Goal: Communication & Community: Participate in discussion

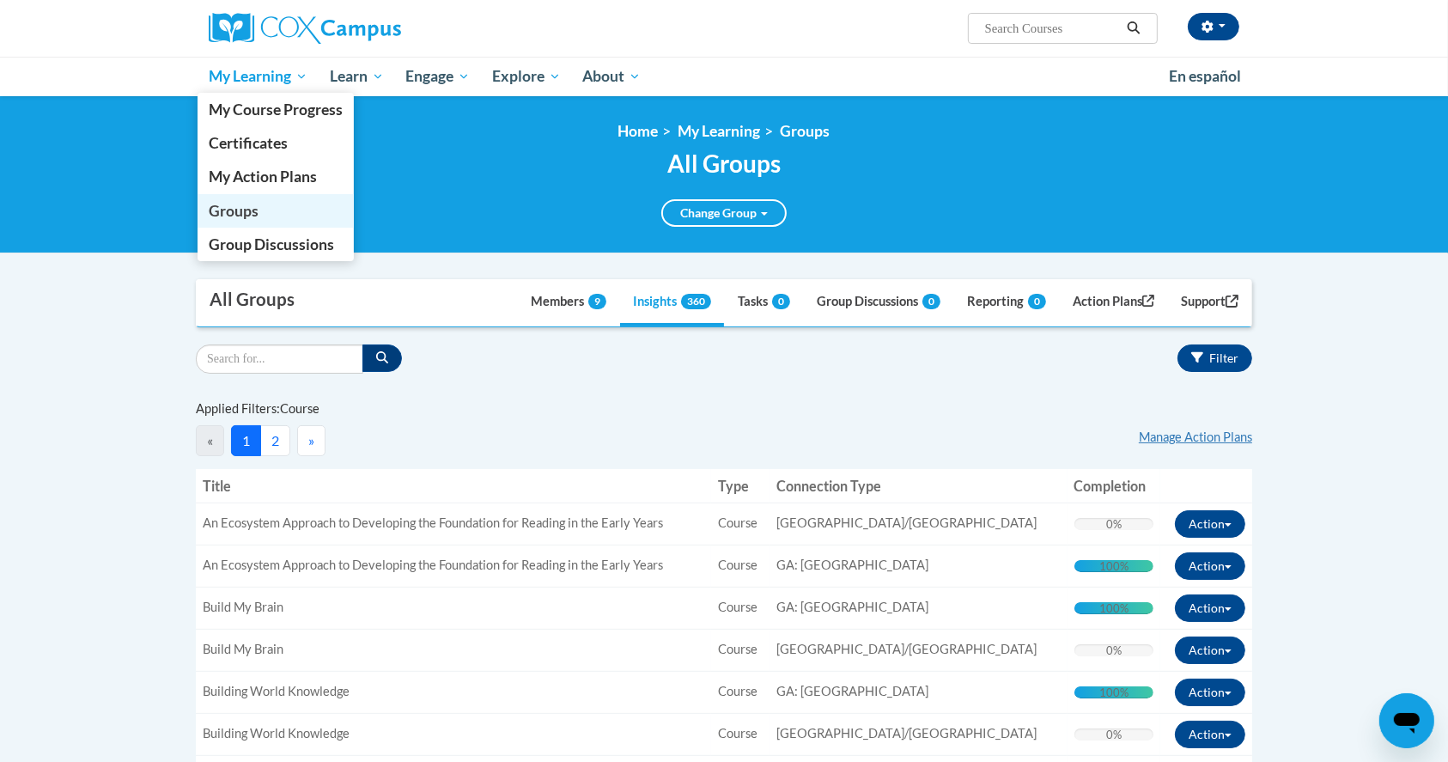
click at [268, 206] on link "Groups" at bounding box center [276, 211] width 156 height 34
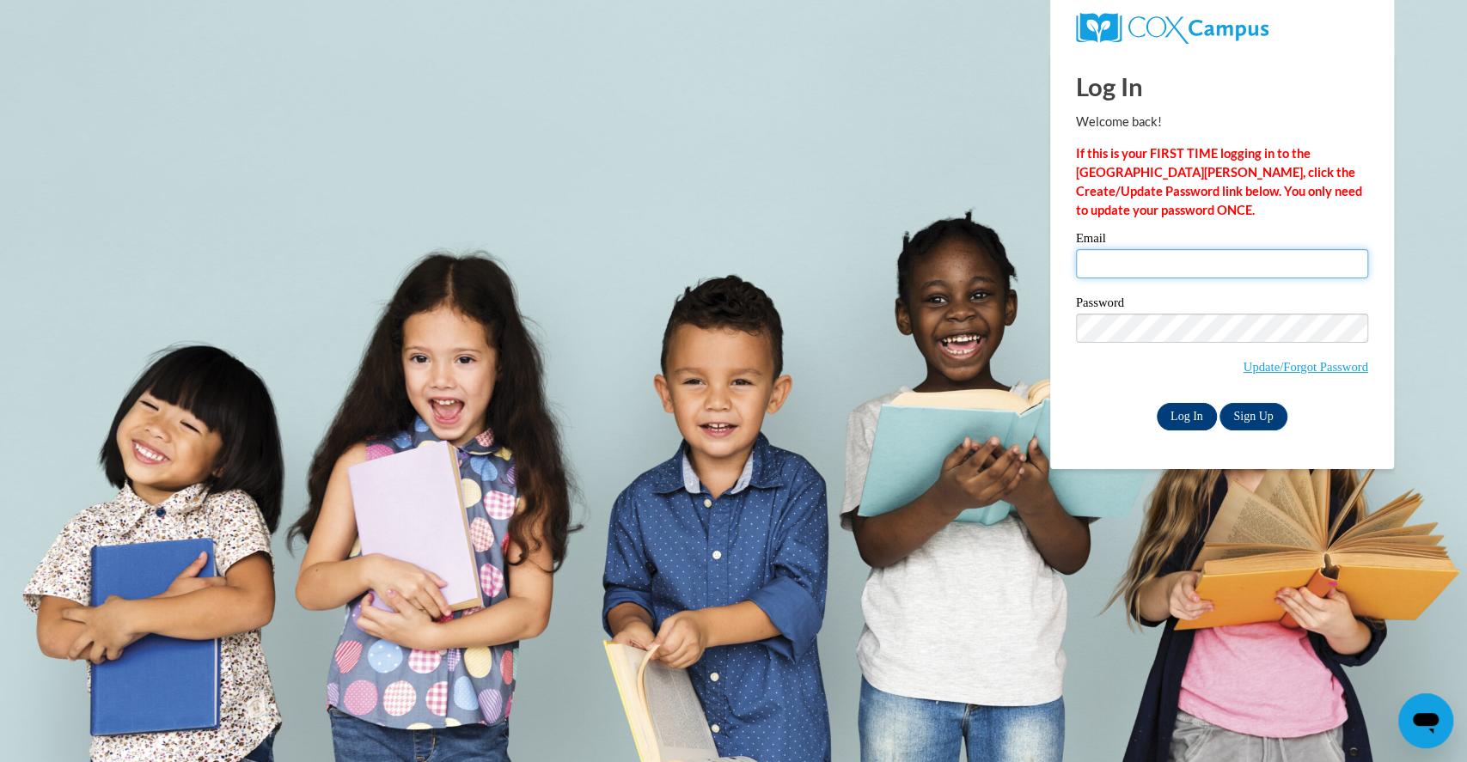
type input "ddonald@atlantaspeechschool.org"
click at [1184, 418] on input "Log In" at bounding box center [1186, 416] width 60 height 27
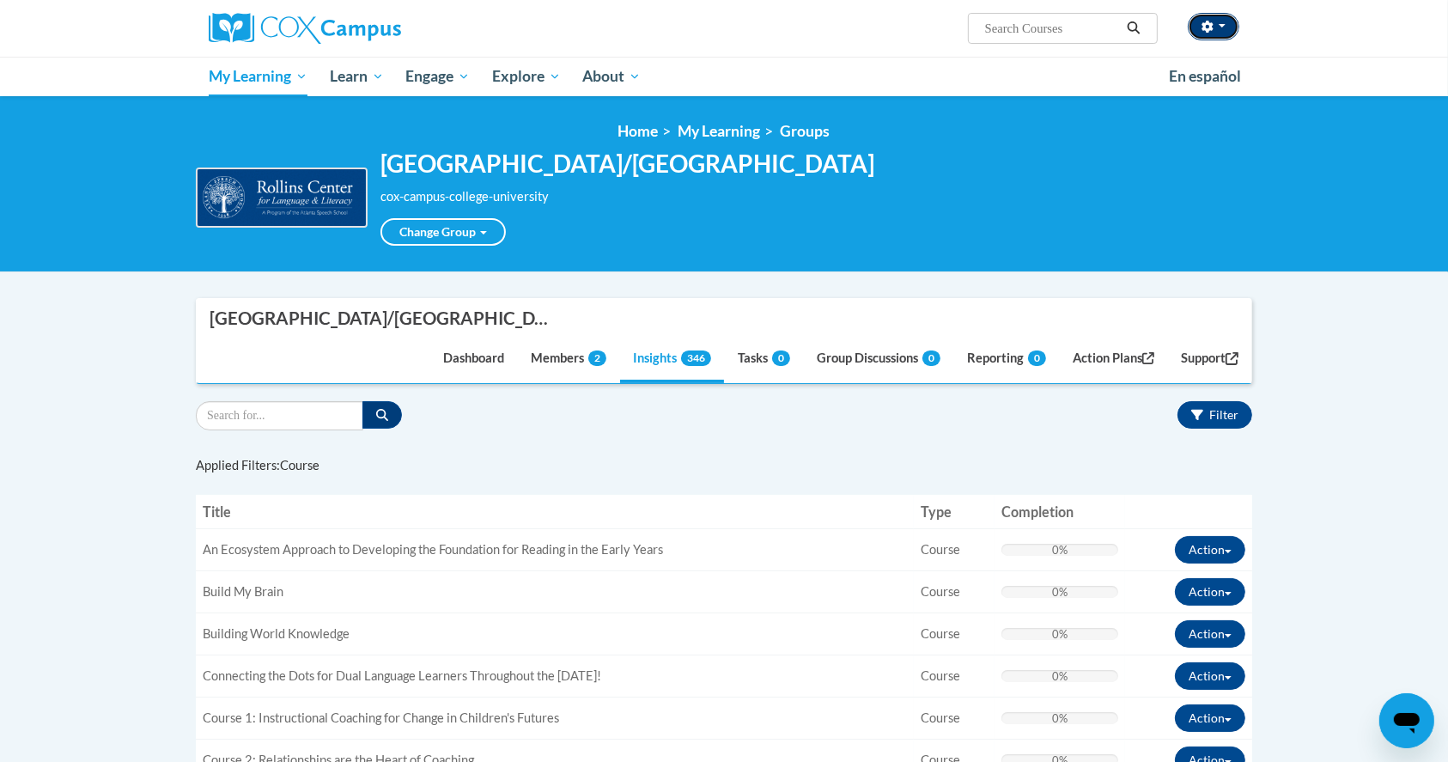
click at [1234, 33] on button "button" at bounding box center [1214, 26] width 52 height 27
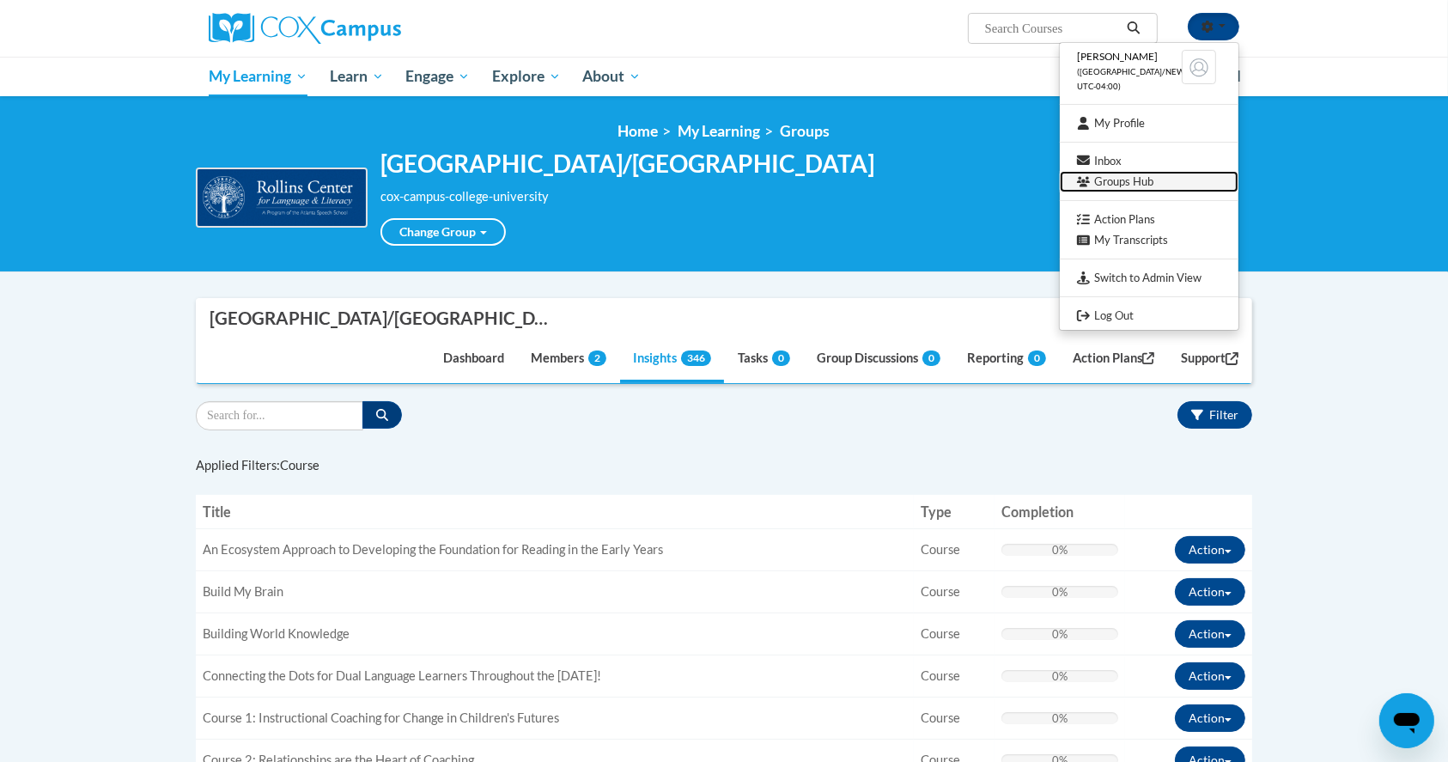
click at [1162, 175] on link "Groups Hub" at bounding box center [1149, 181] width 179 height 21
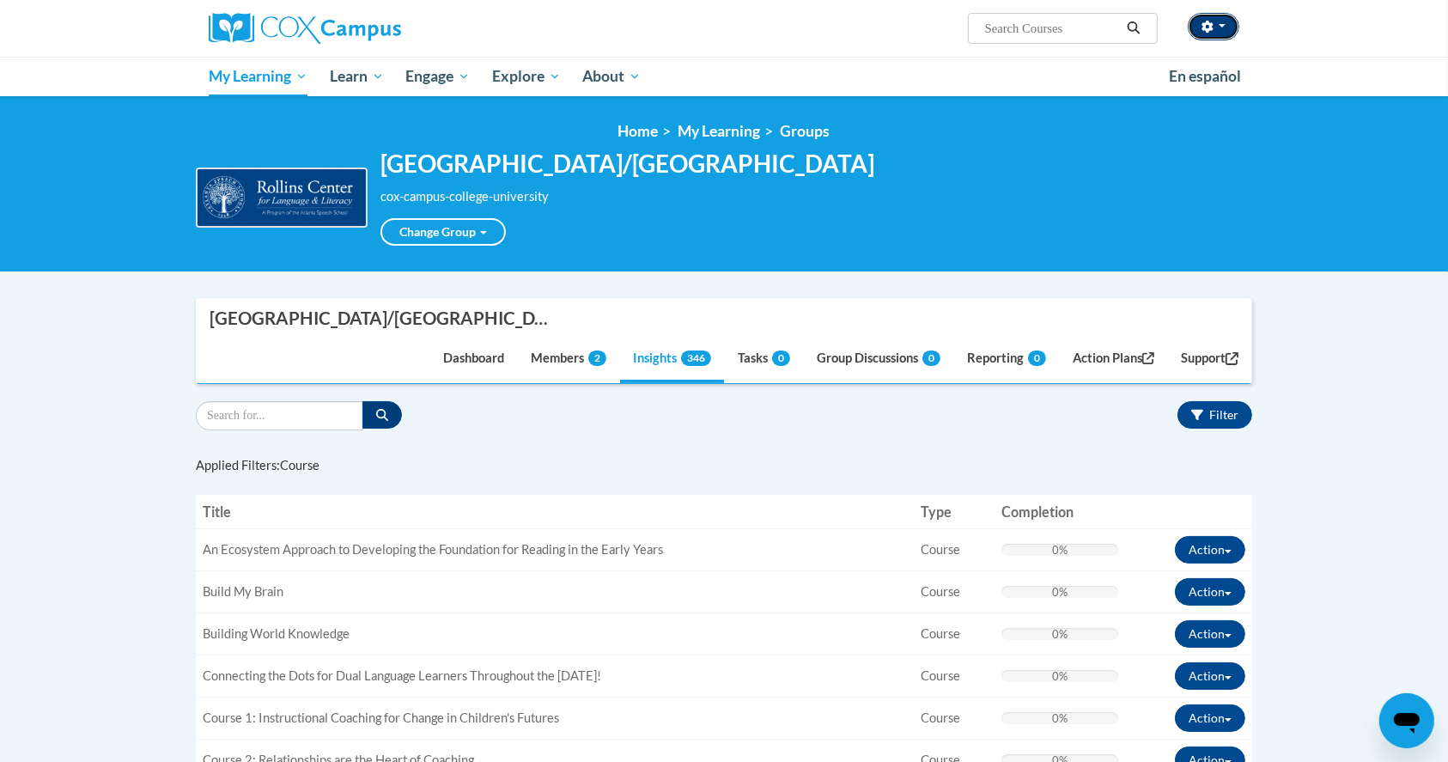
click at [1215, 19] on button "button" at bounding box center [1214, 26] width 52 height 27
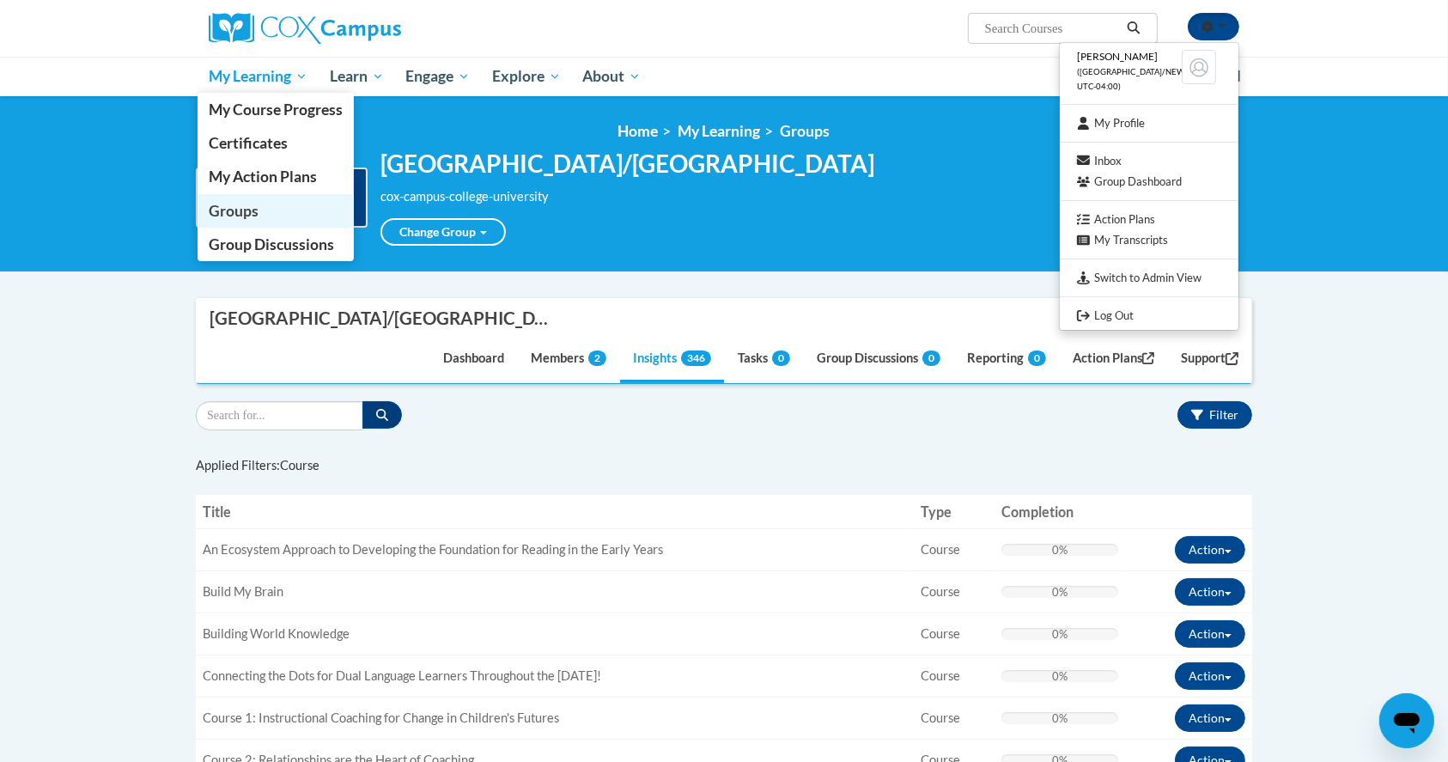
click at [284, 214] on link "Groups" at bounding box center [276, 211] width 156 height 34
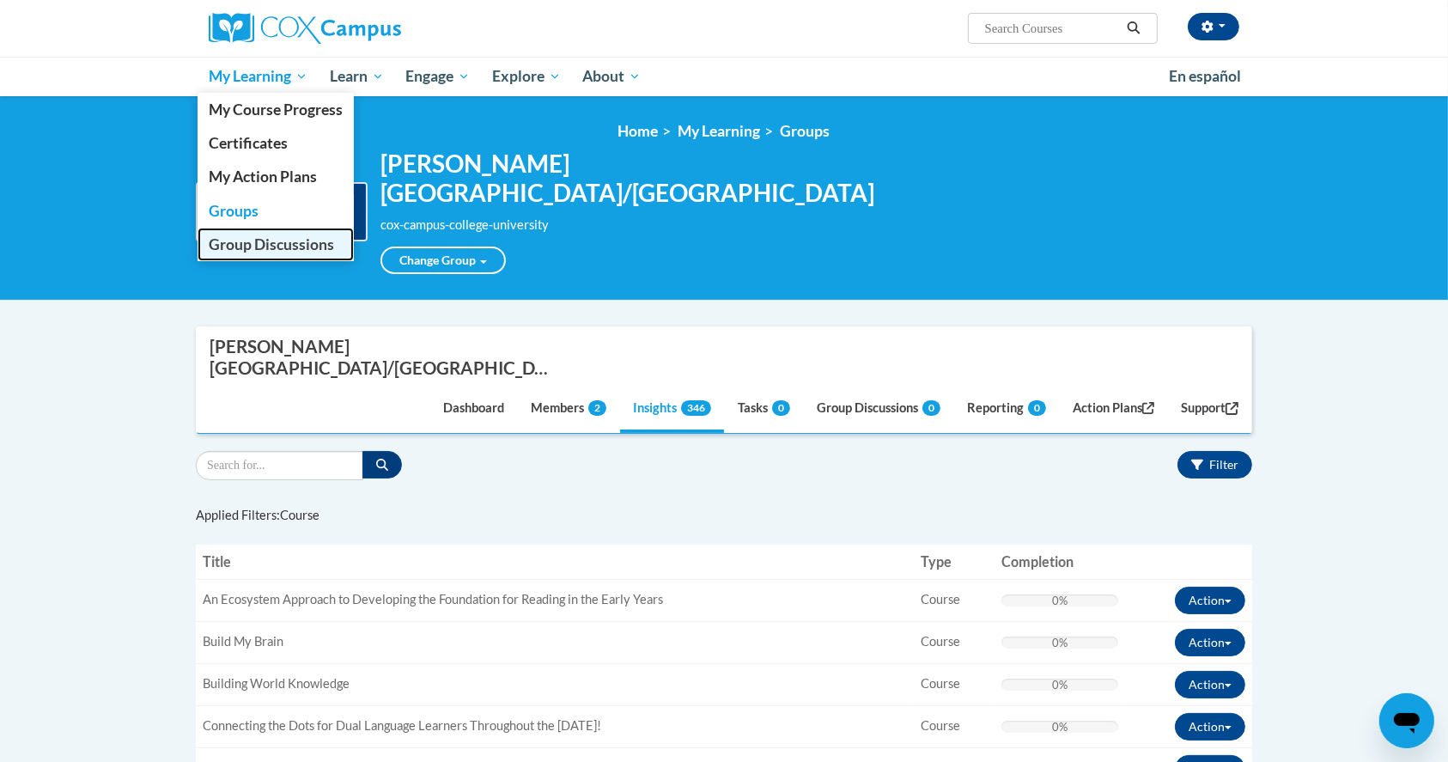
click at [281, 236] on span "Group Discussions" at bounding box center [271, 244] width 125 height 18
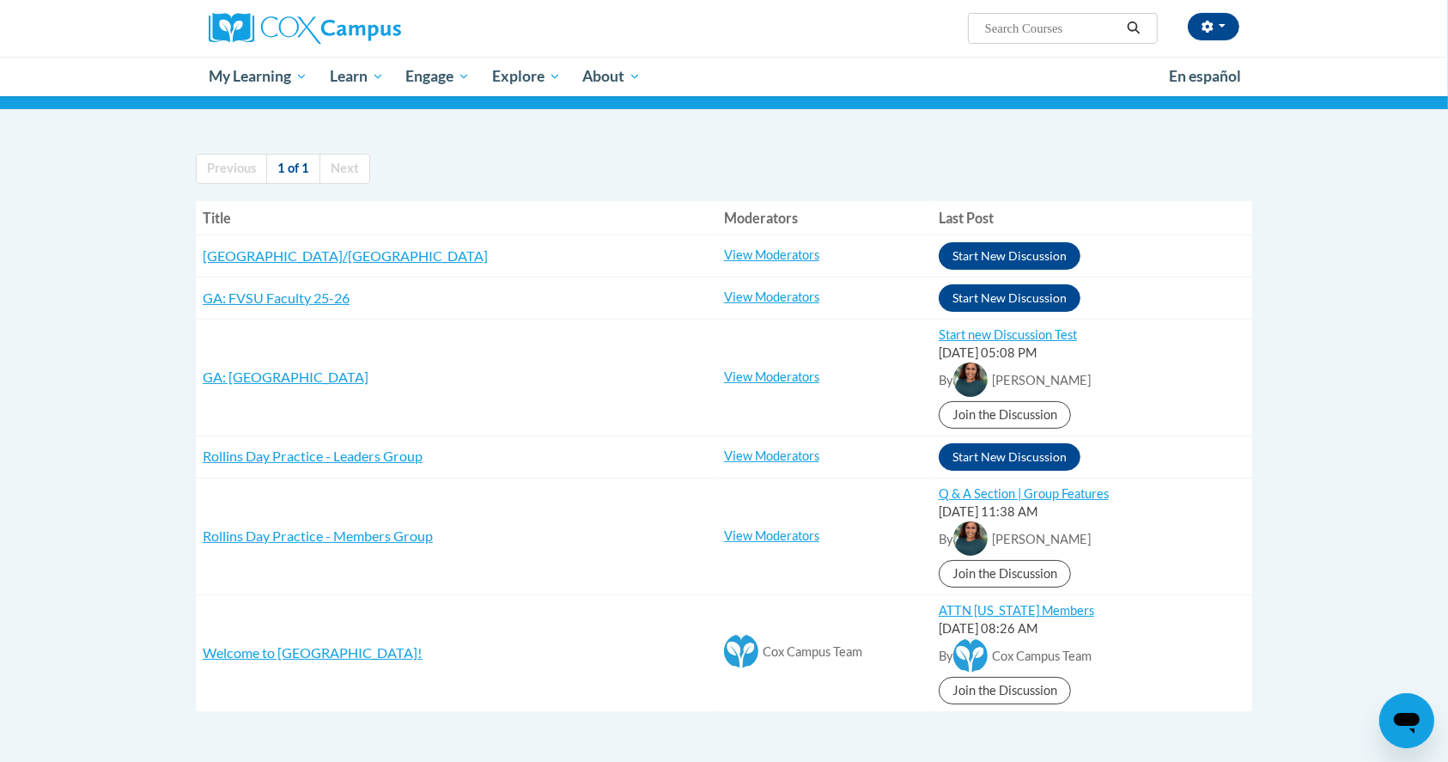
scroll to position [122, 0]
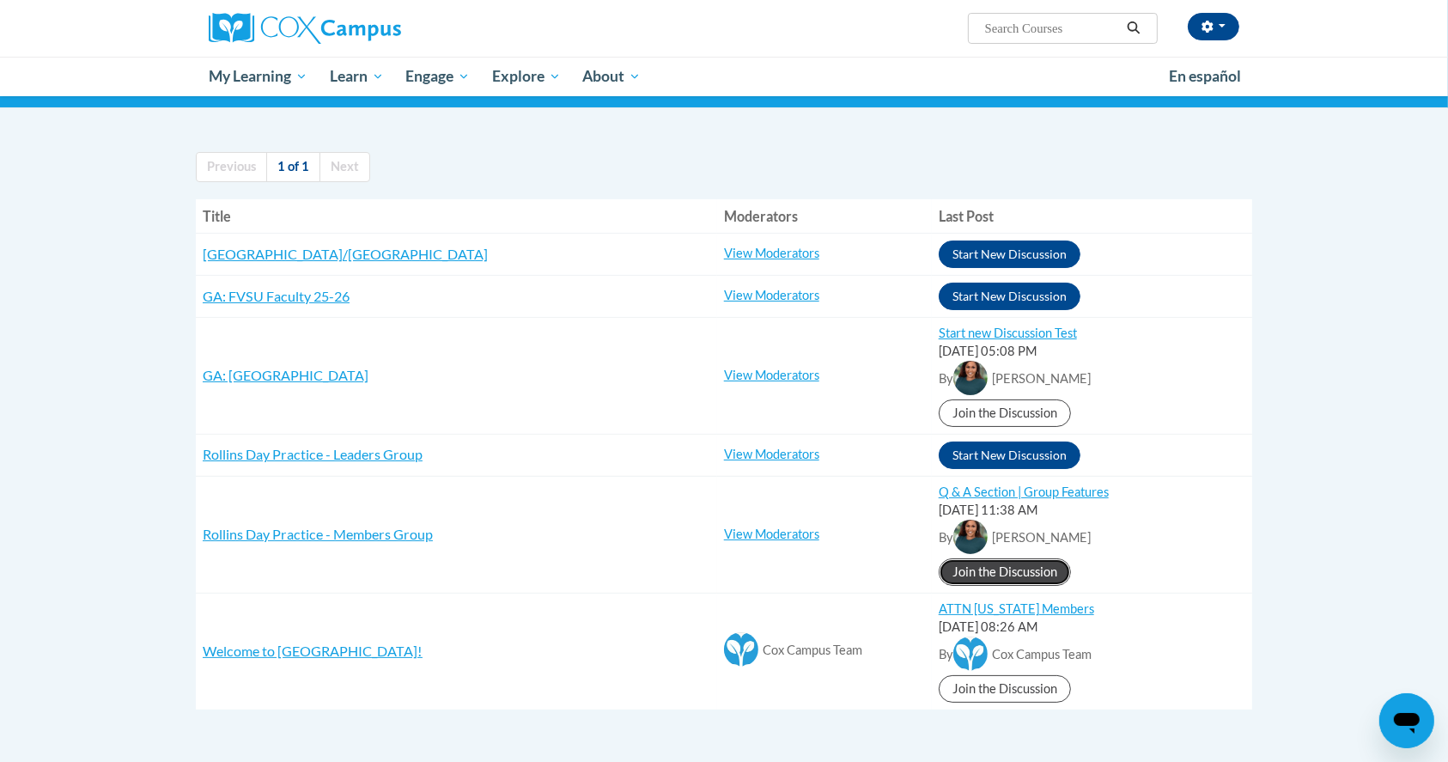
click at [990, 576] on link "Join the Discussion" at bounding box center [1005, 571] width 132 height 27
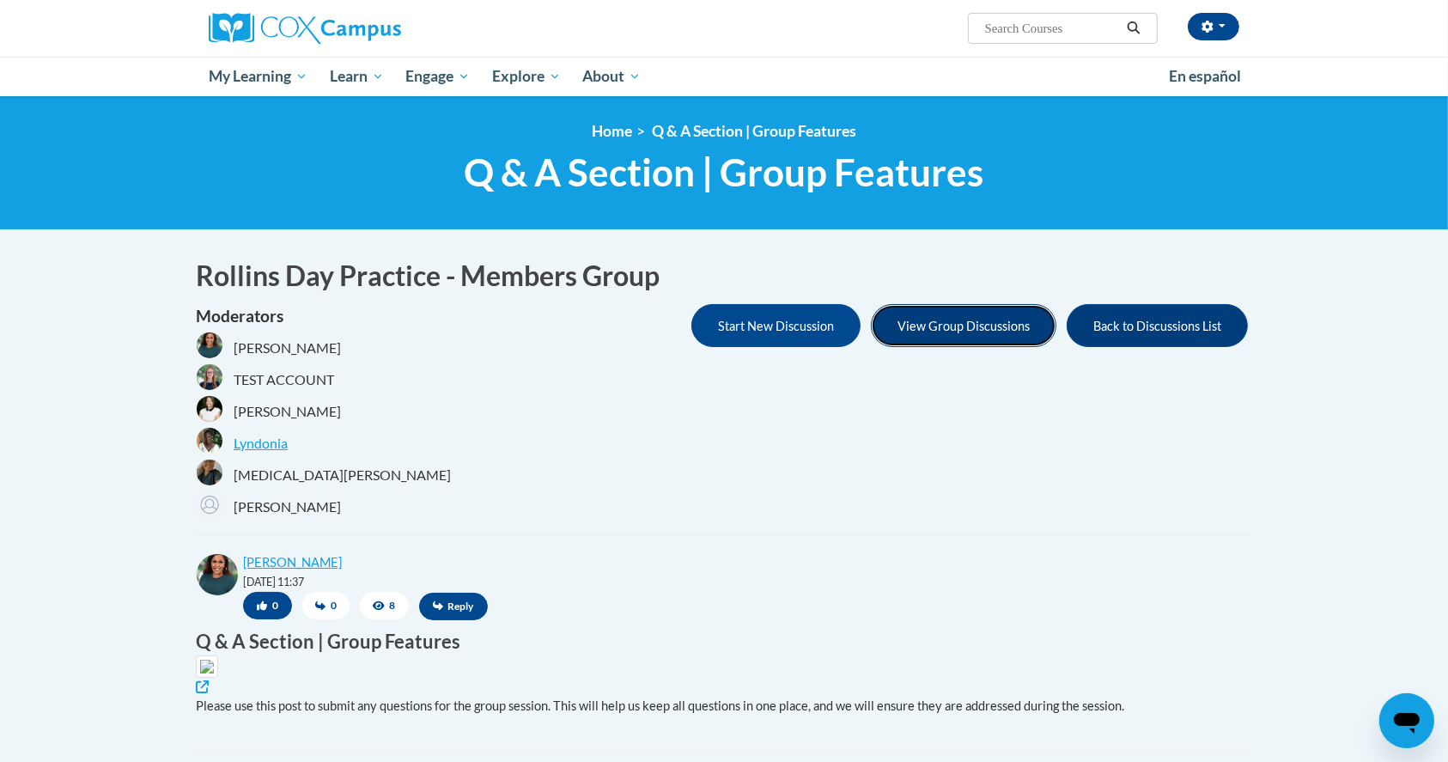
click at [1000, 319] on button "View Group Discussions" at bounding box center [964, 325] width 186 height 43
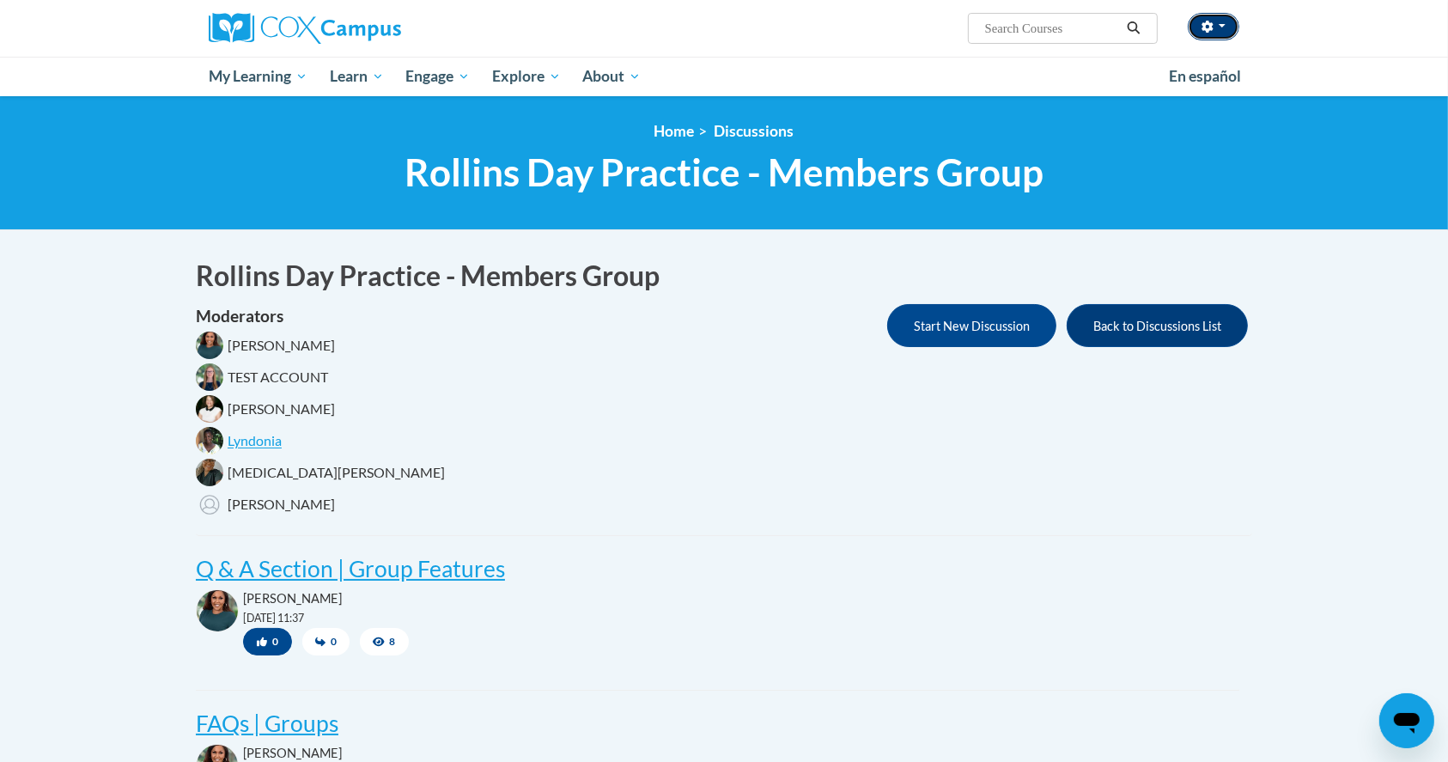
click at [1230, 15] on button "button" at bounding box center [1214, 26] width 52 height 27
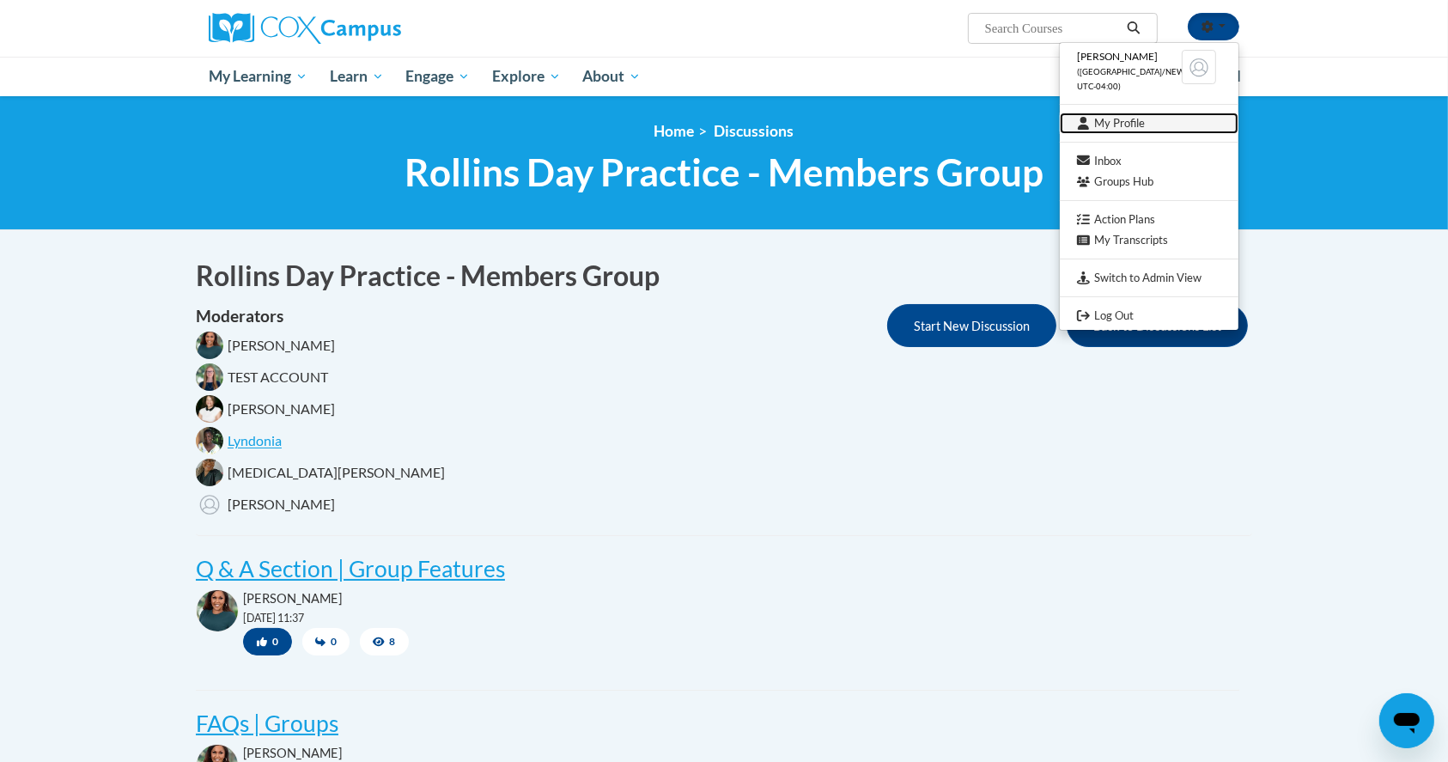
click at [1155, 120] on link "My Profile" at bounding box center [1149, 123] width 179 height 21
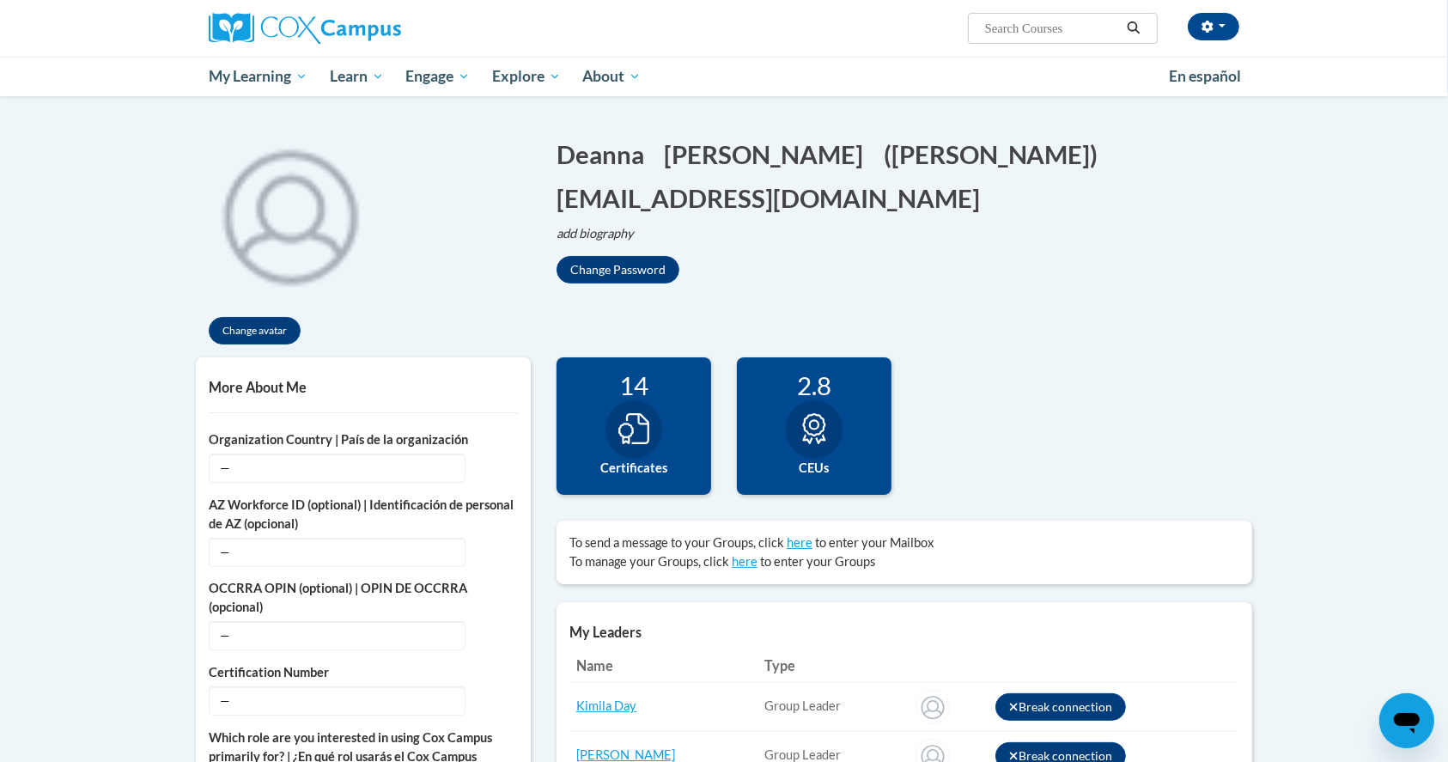
scroll to position [134, 0]
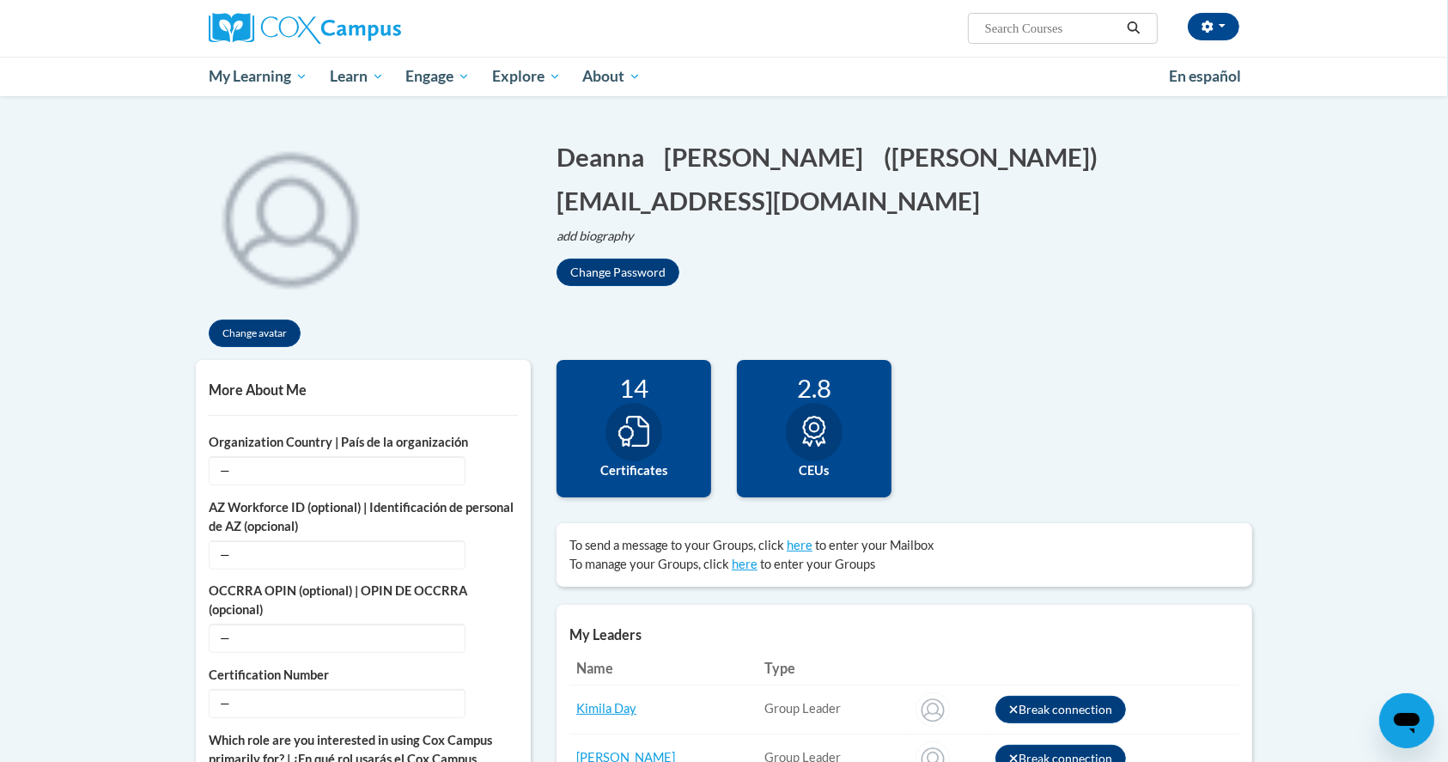
click at [805, 416] on icon at bounding box center [814, 431] width 31 height 31
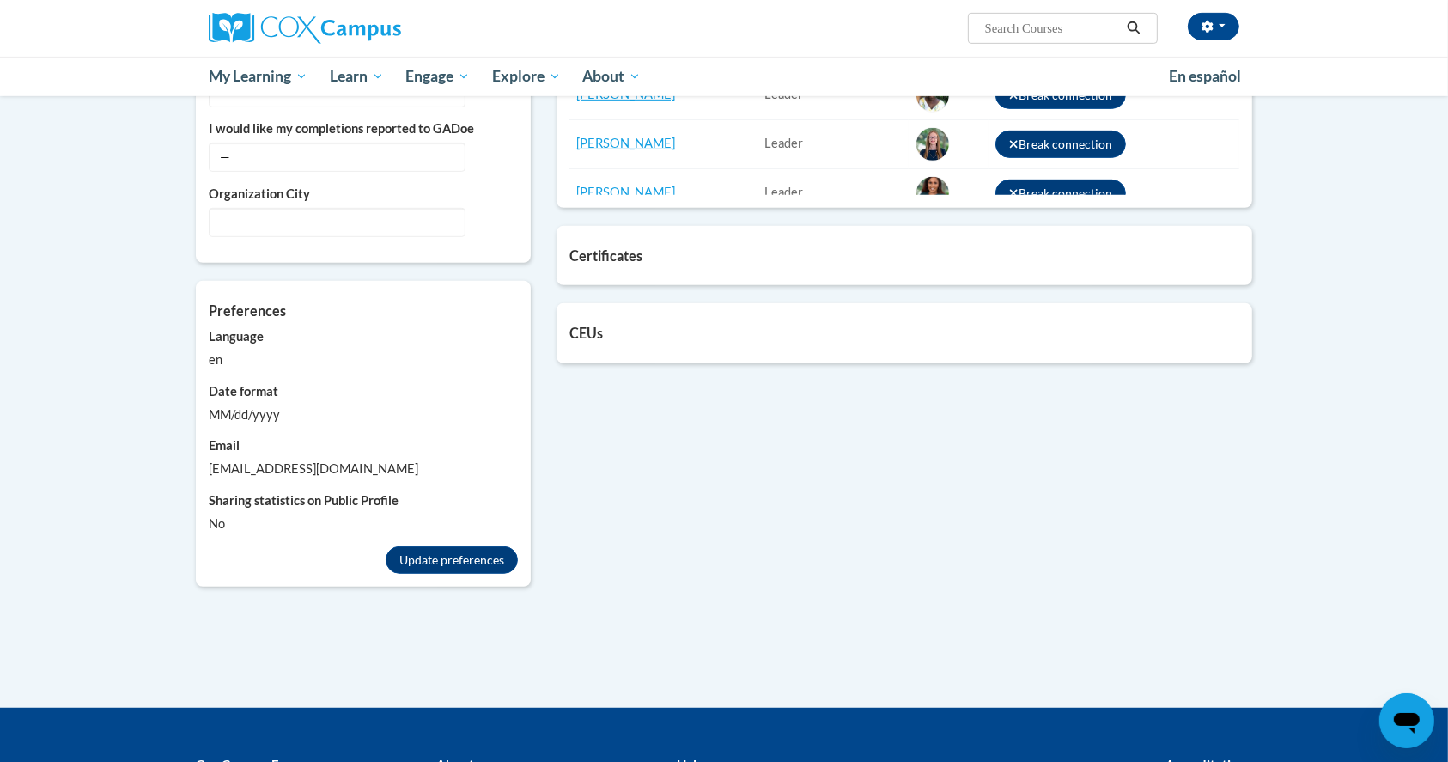
scroll to position [838, 0]
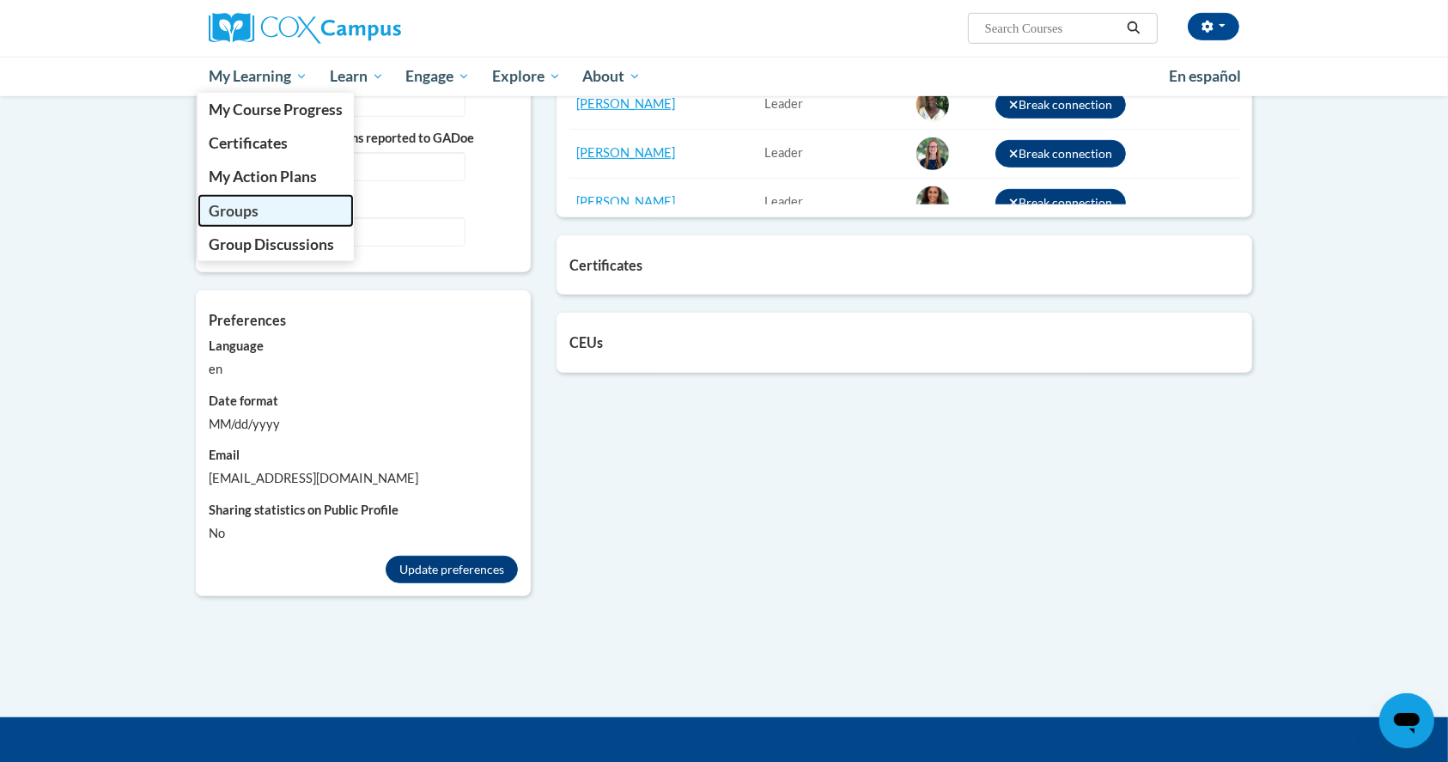
click at [239, 210] on span "Groups" at bounding box center [234, 211] width 50 height 18
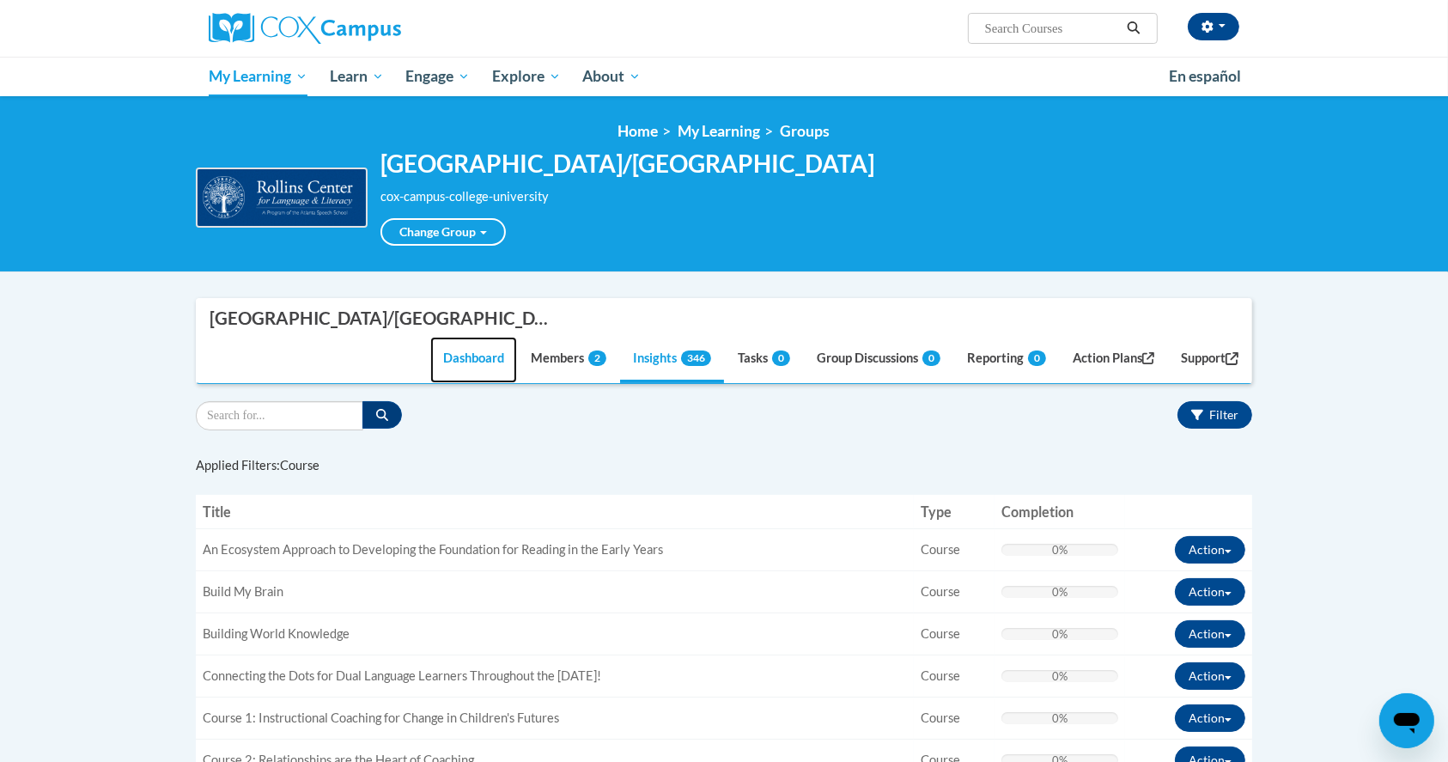
click at [430, 346] on link "Dashboard" at bounding box center [473, 360] width 87 height 46
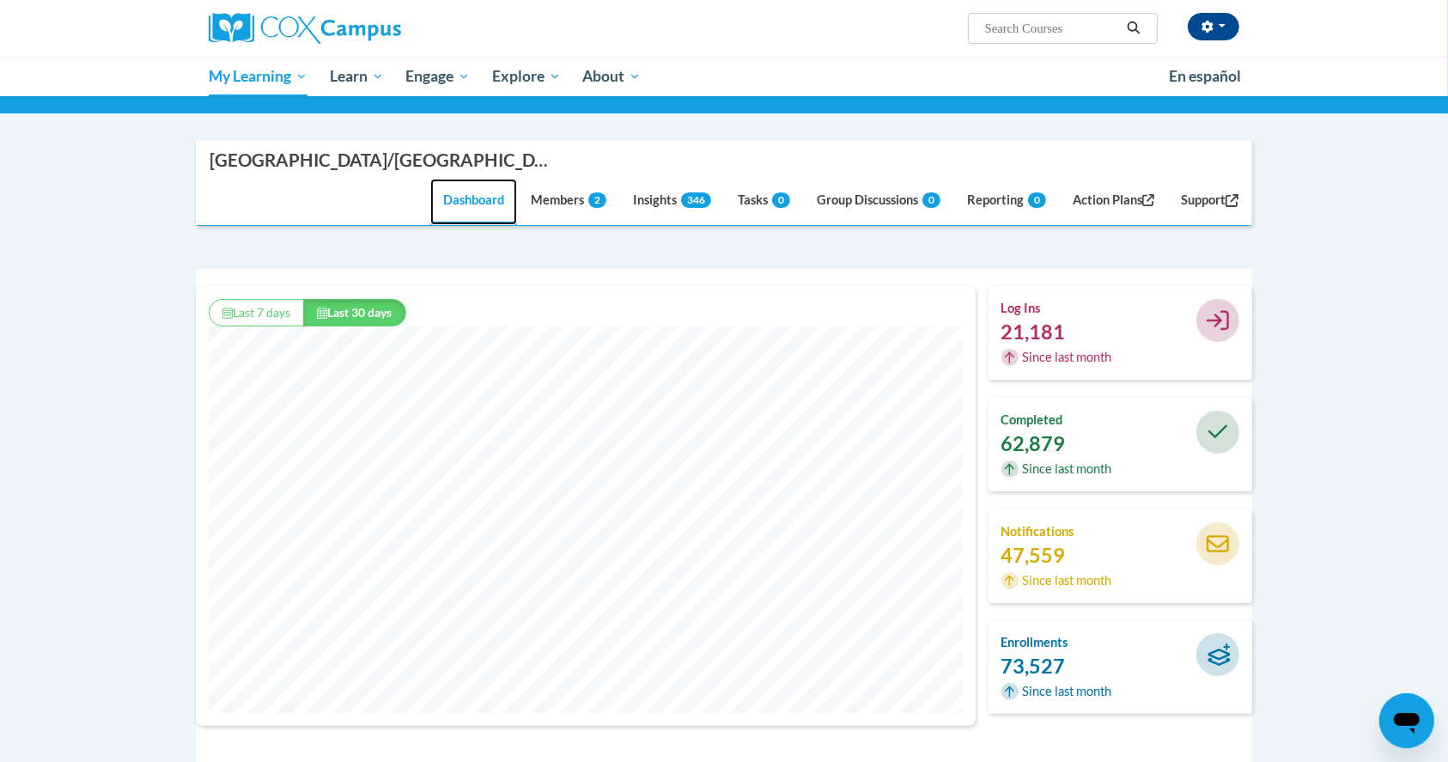
scroll to position [123, 0]
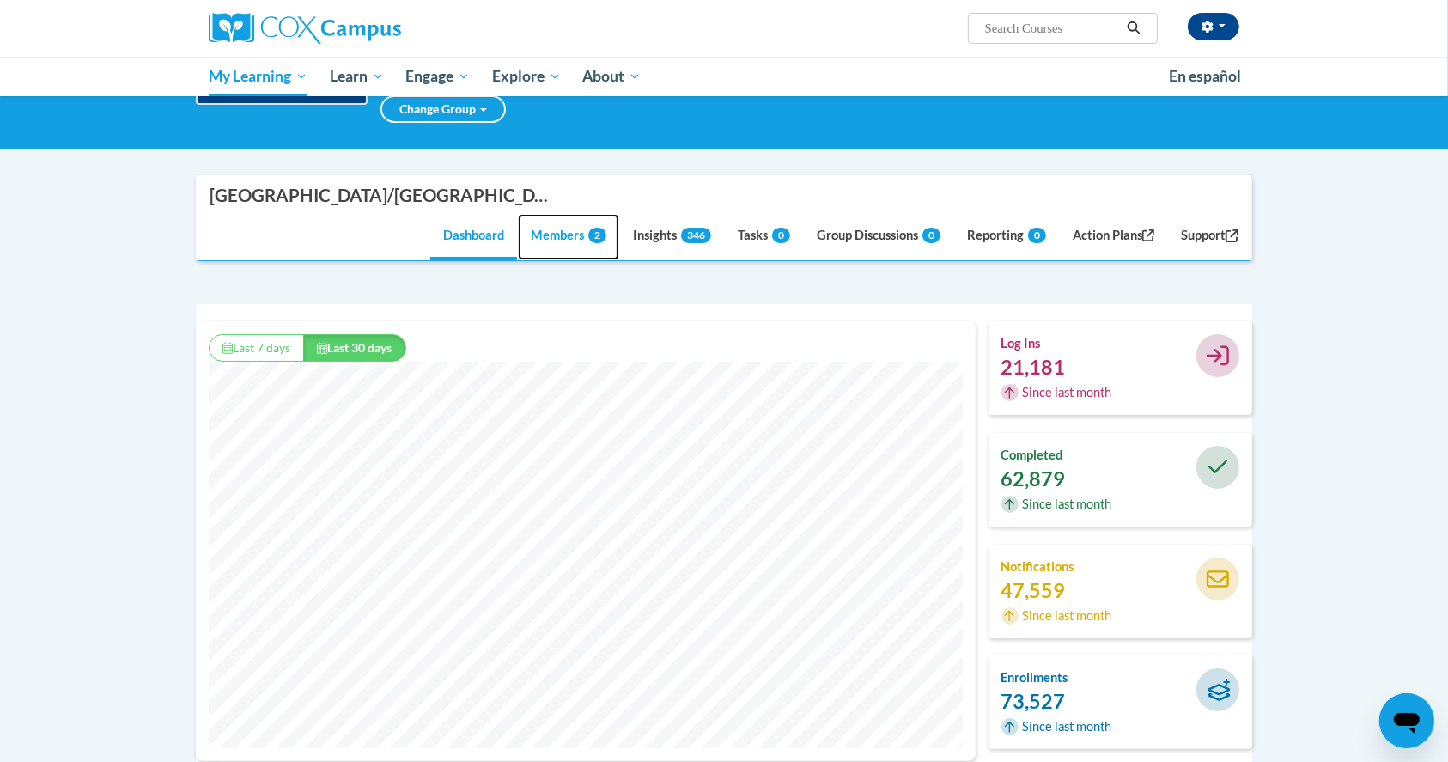
click at [564, 249] on link "Members 2" at bounding box center [568, 237] width 101 height 46
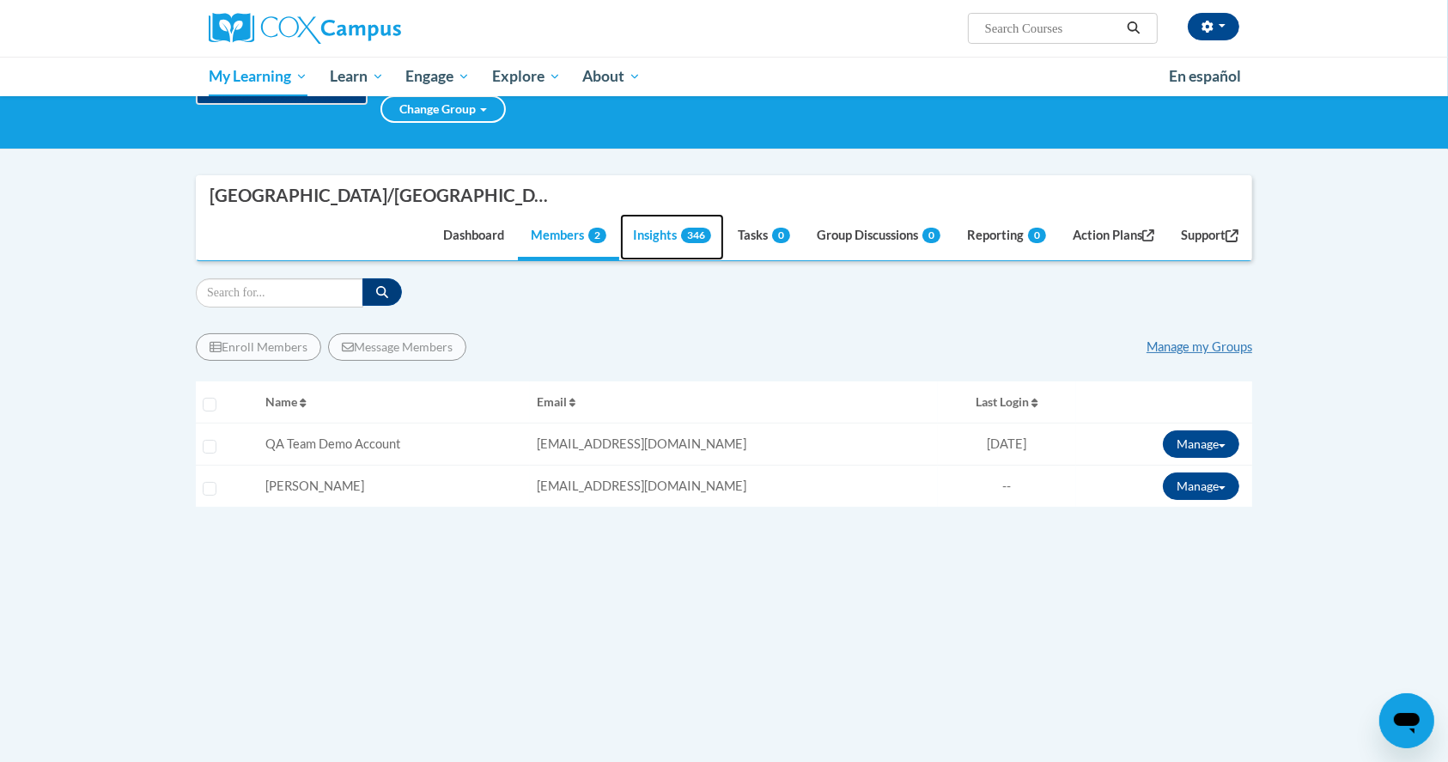
click at [653, 240] on link "Insights 346" at bounding box center [672, 237] width 104 height 46
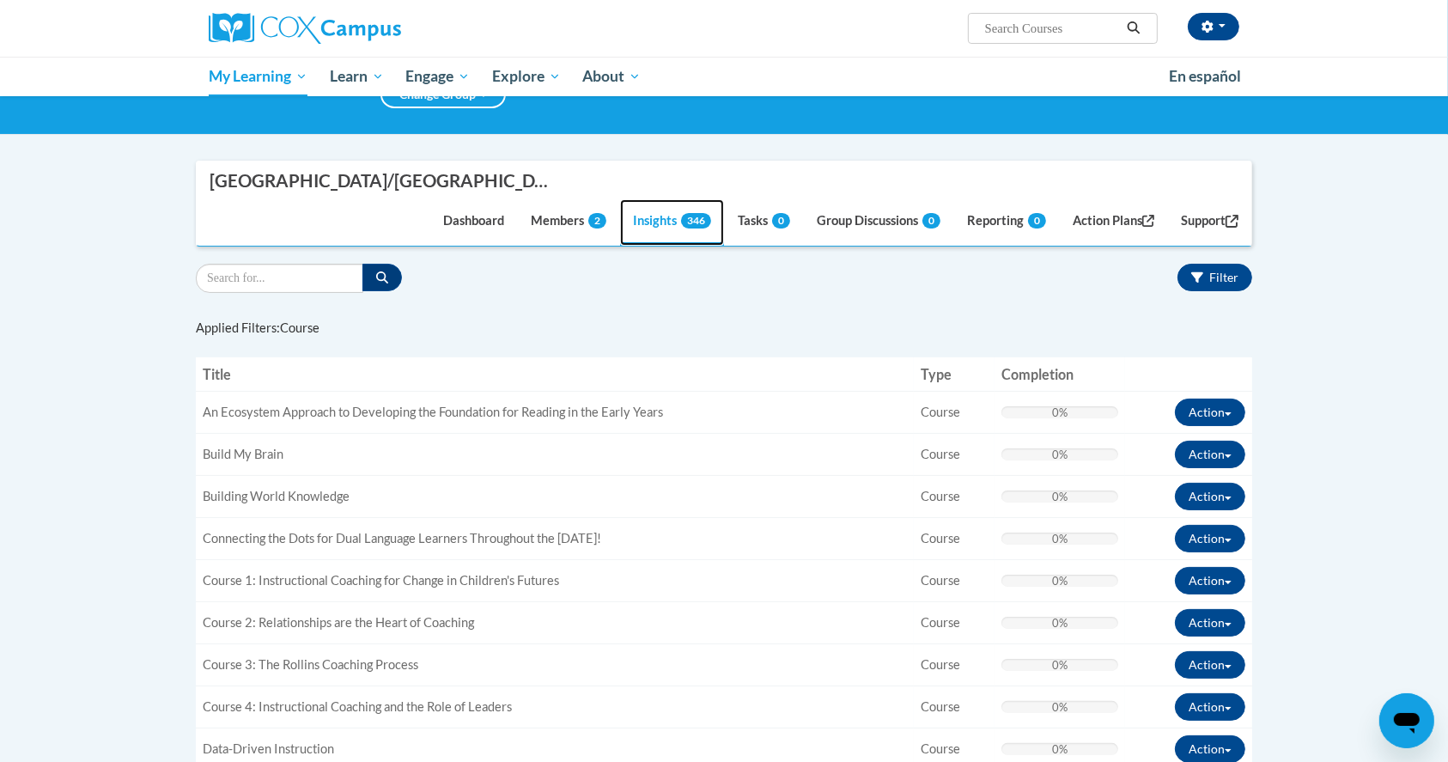
scroll to position [152, 0]
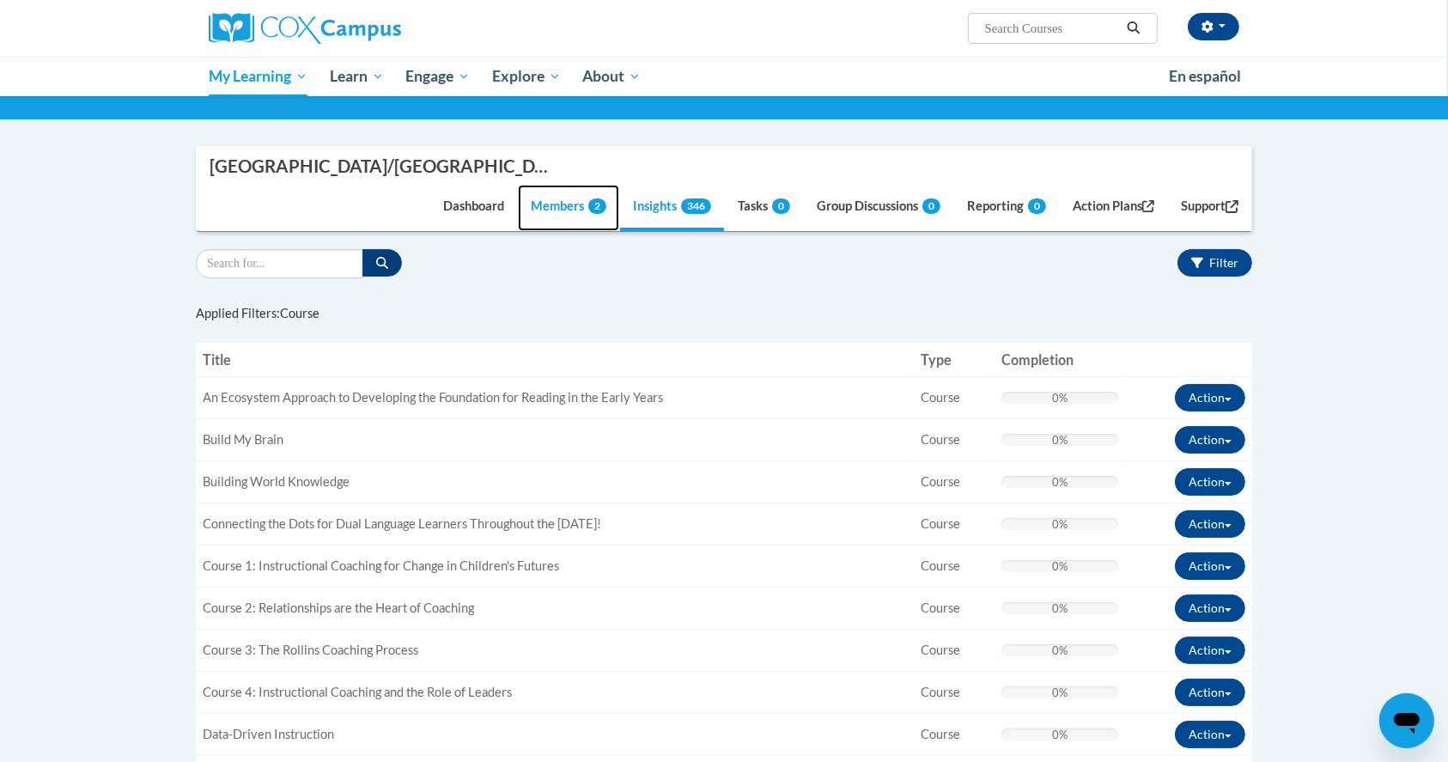
click at [548, 197] on link "Members 2" at bounding box center [568, 208] width 101 height 46
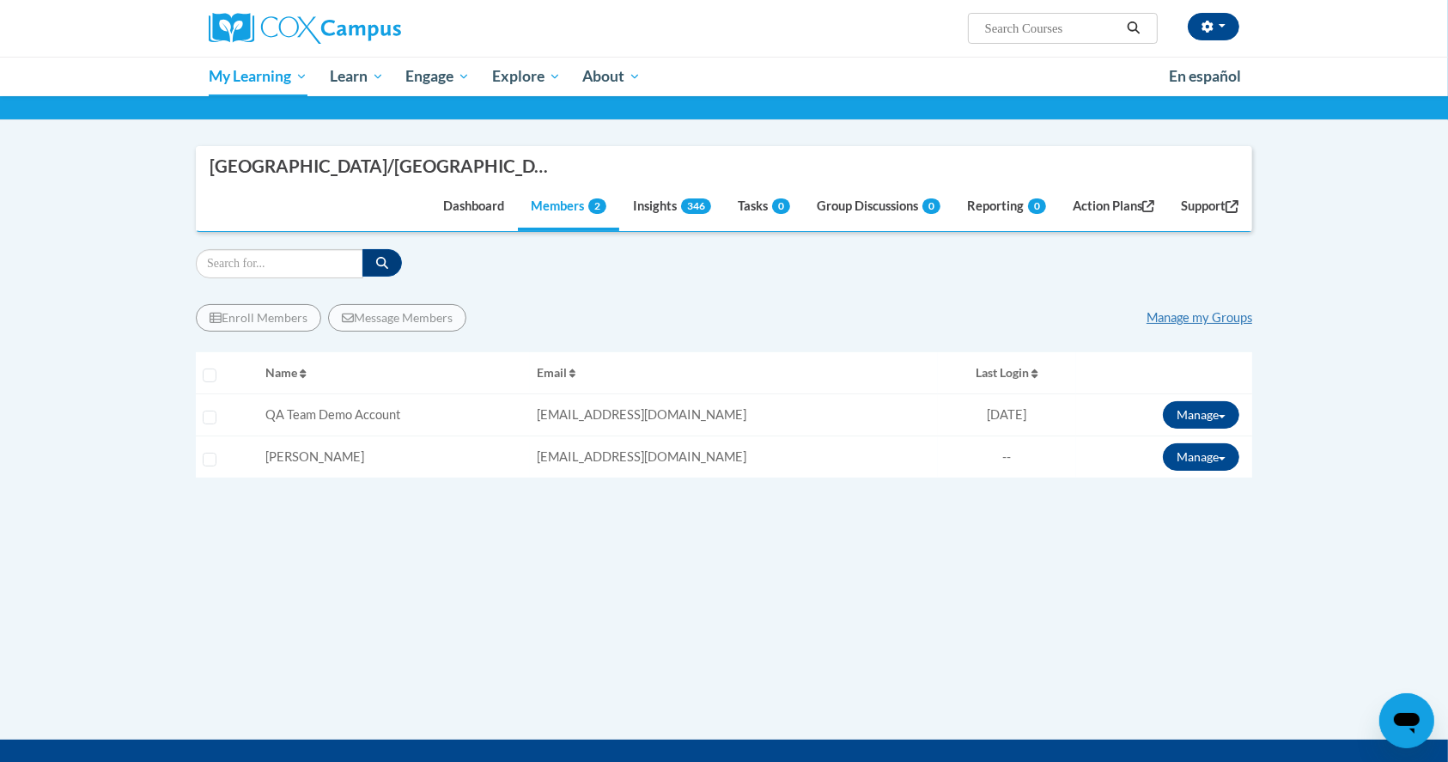
click at [1217, 399] on td "Manage Enroll View Transcript Message Email Break Connection" at bounding box center [1164, 415] width 176 height 42
click at [1217, 402] on button "Manage" at bounding box center [1201, 414] width 76 height 27
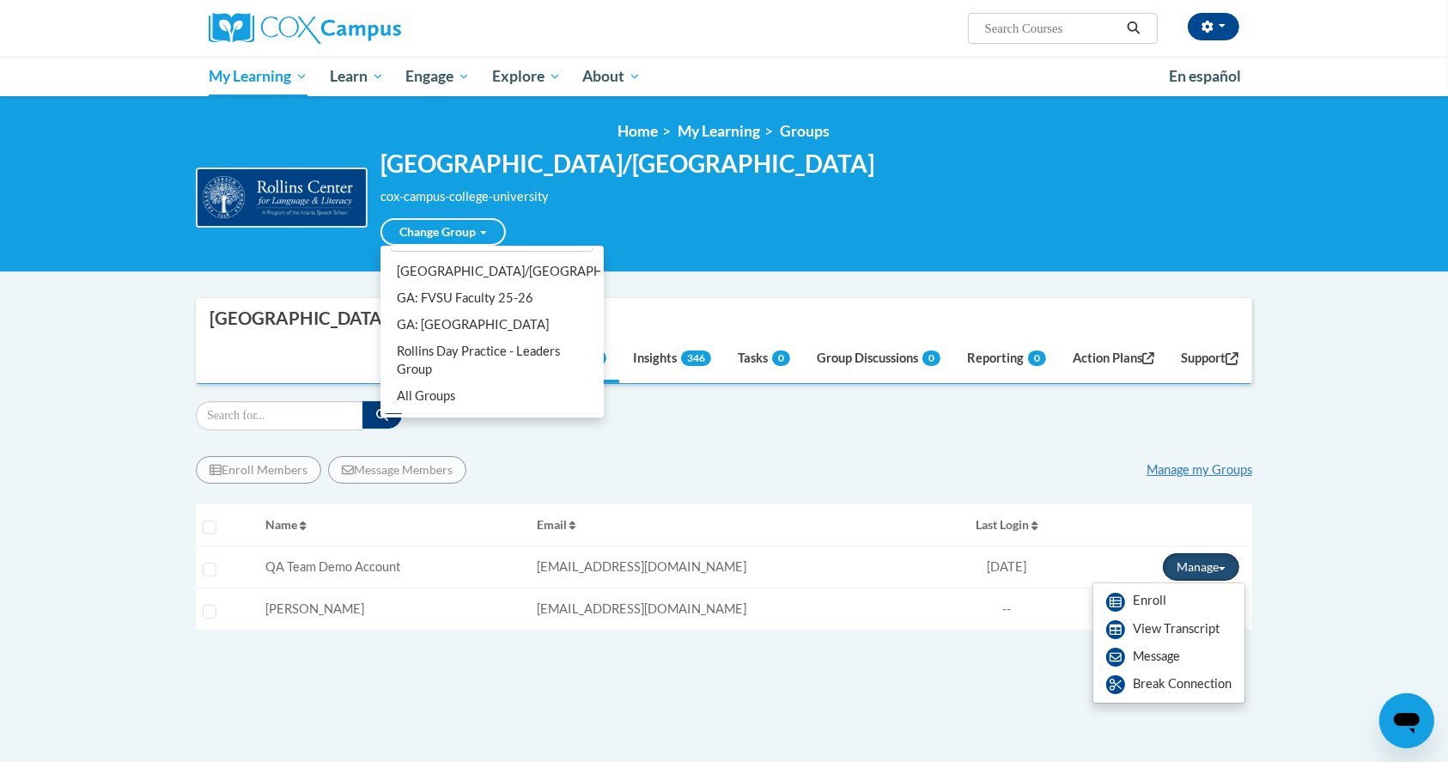
scroll to position [0, 0]
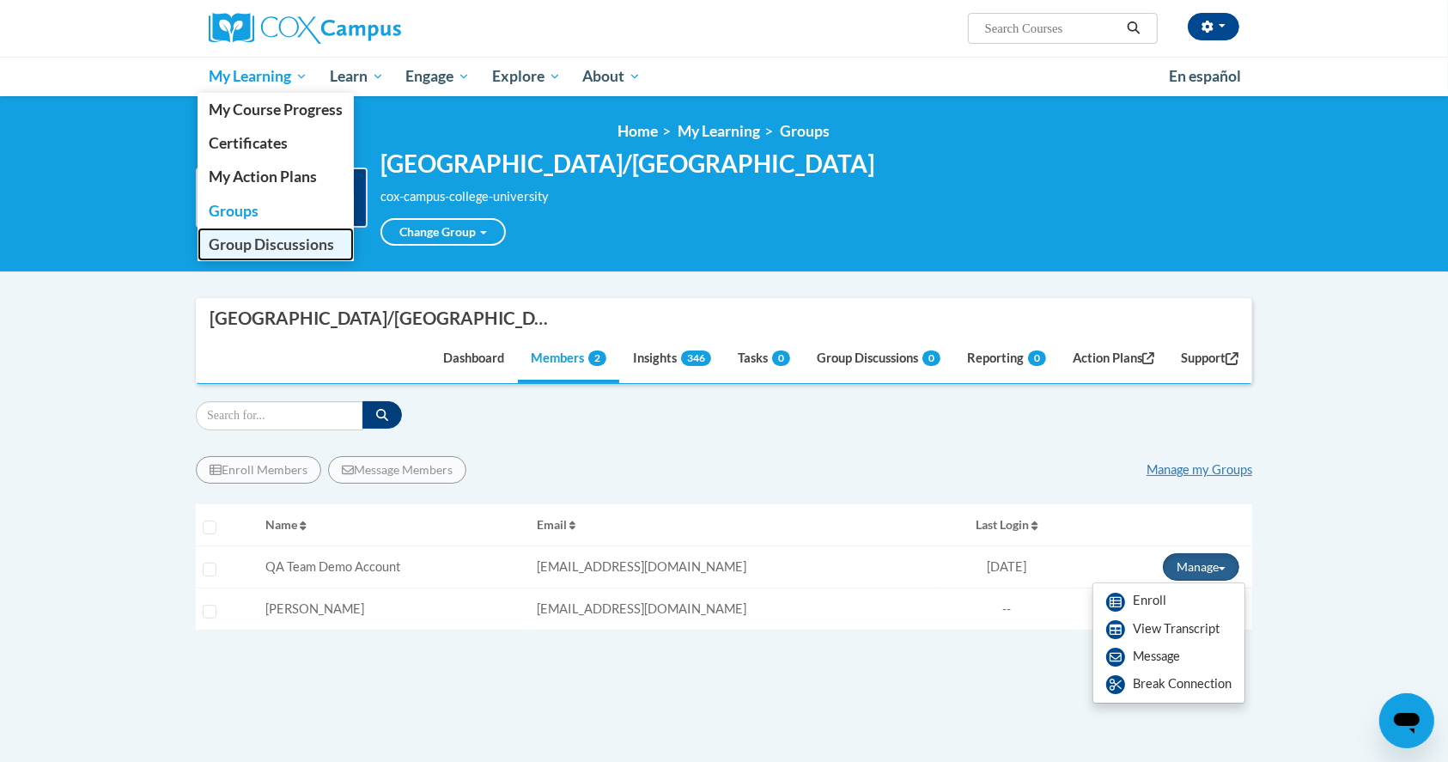
click at [268, 251] on span "Group Discussions" at bounding box center [271, 244] width 125 height 18
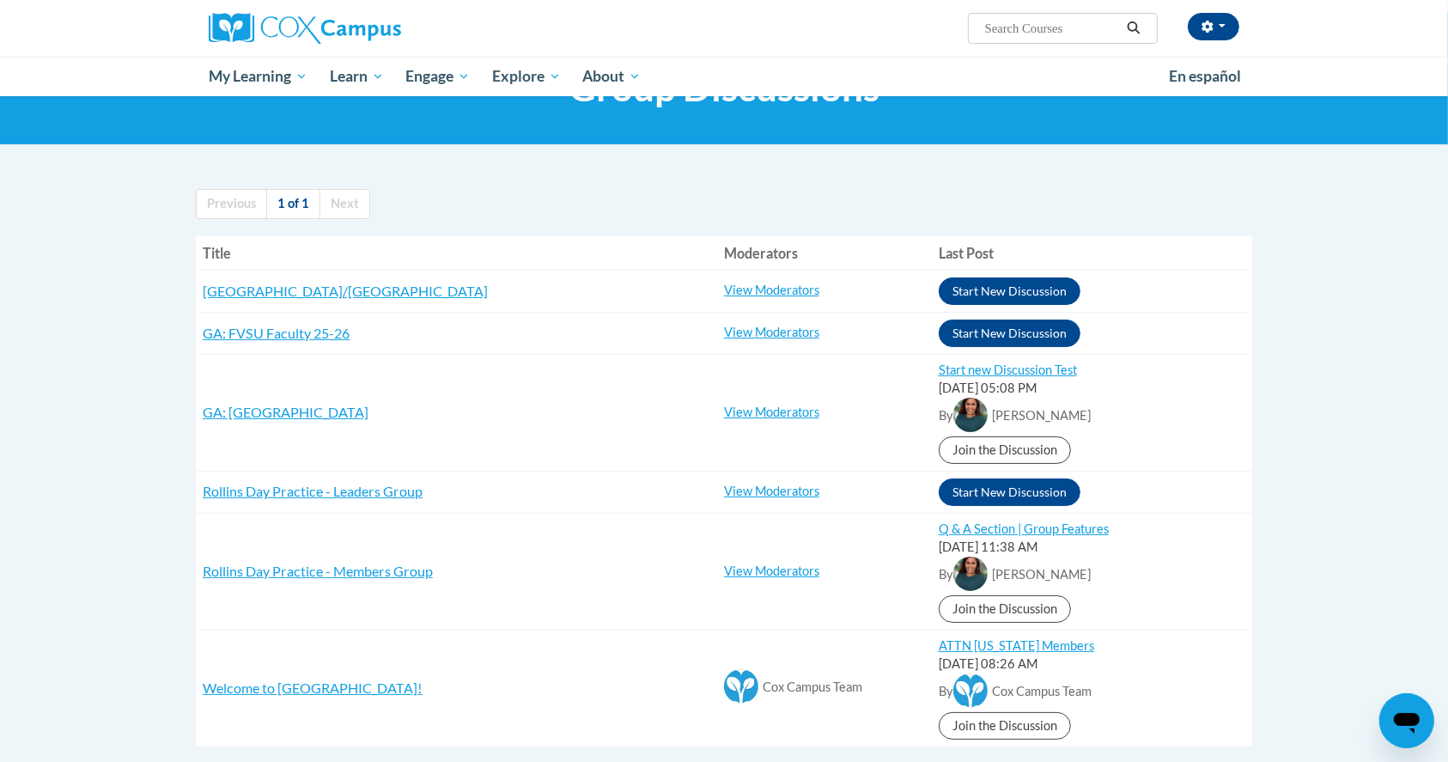
scroll to position [73, 0]
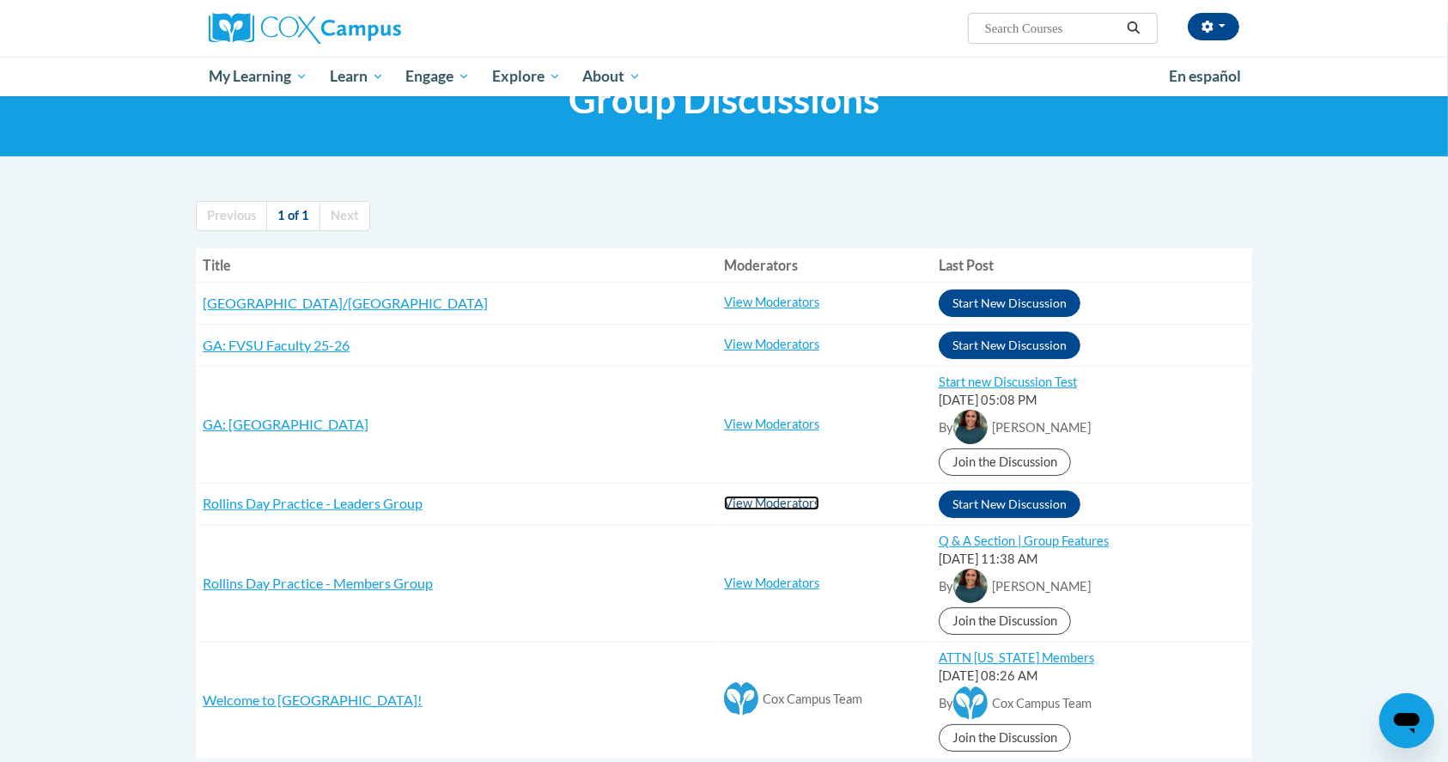
click at [742, 508] on link "View Moderators" at bounding box center [771, 503] width 95 height 15
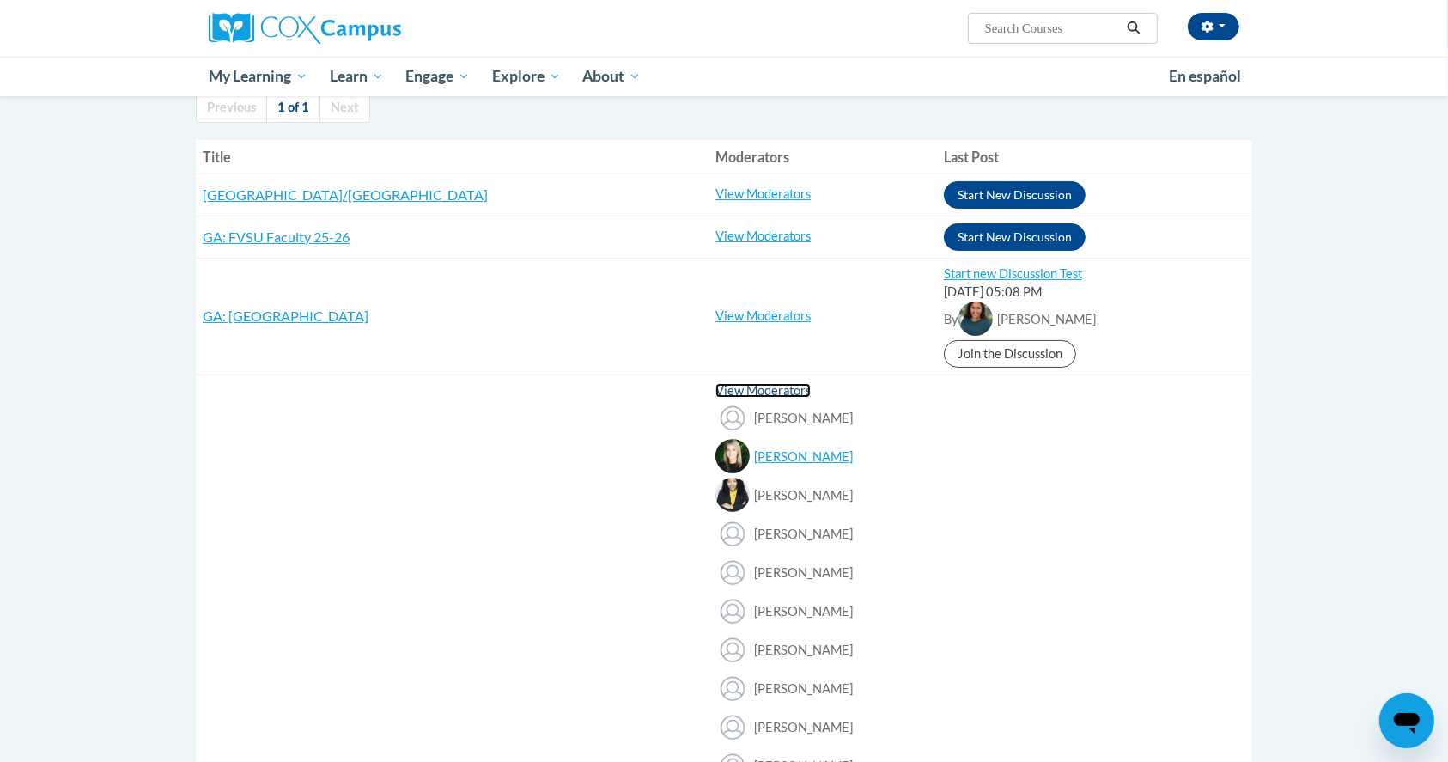
scroll to position [175, 0]
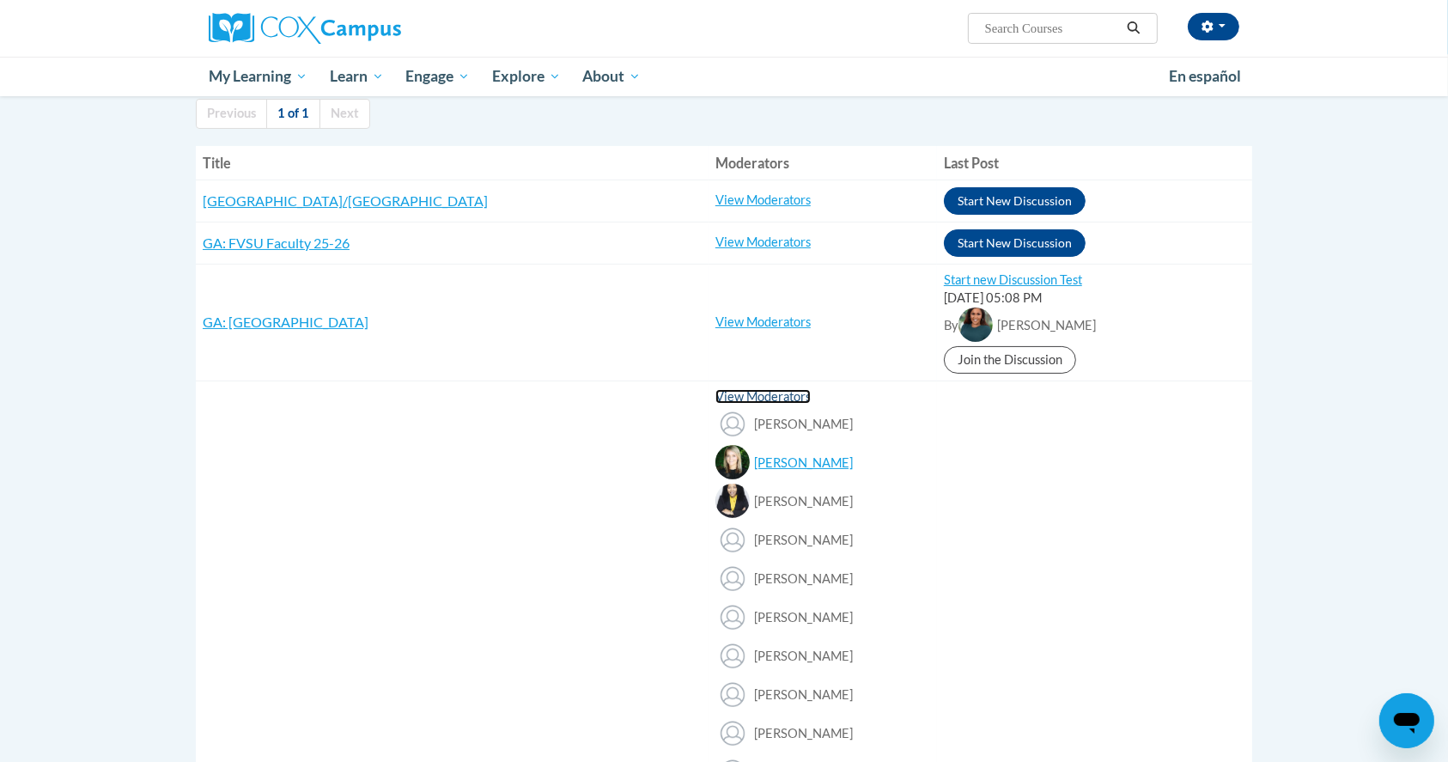
click at [716, 392] on link "View Moderators" at bounding box center [763, 396] width 95 height 15
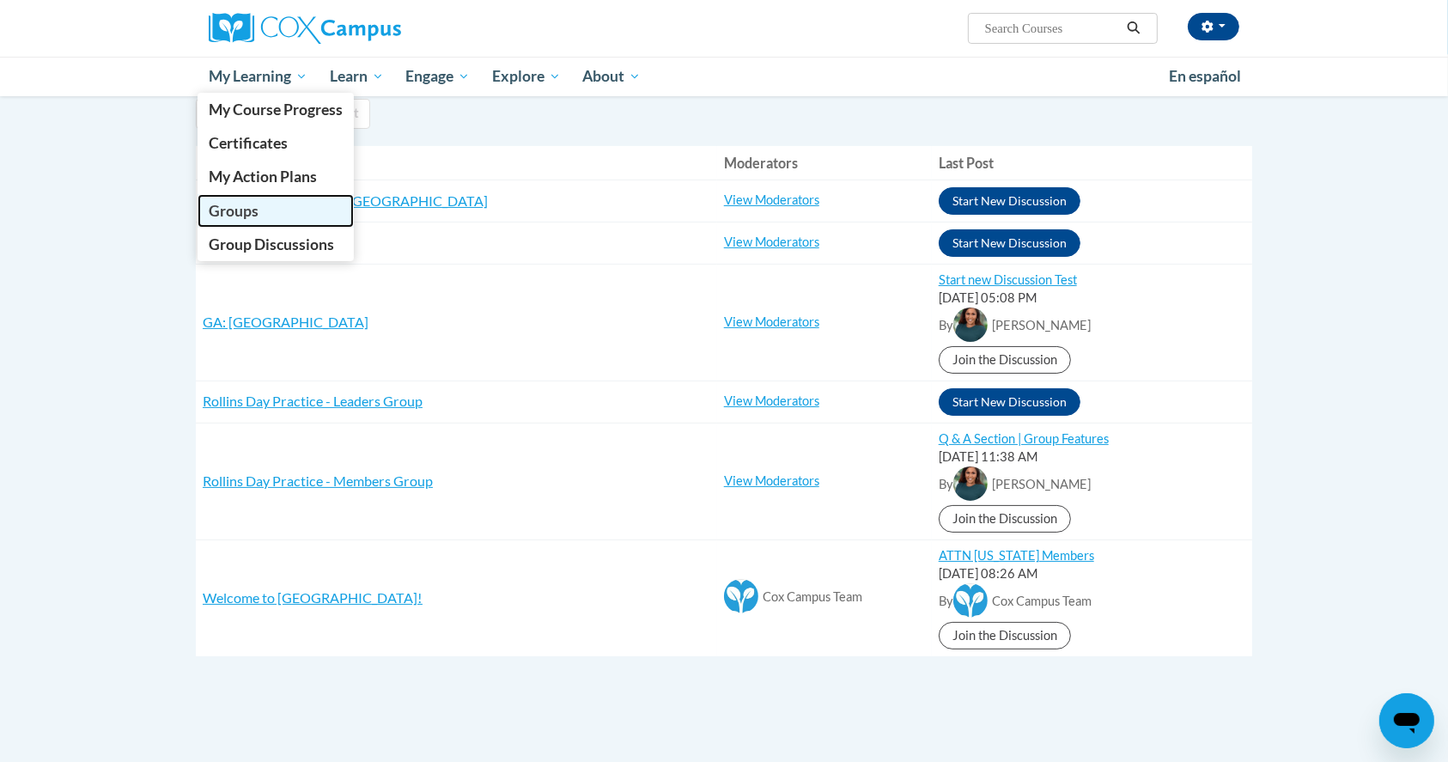
click at [264, 204] on link "Groups" at bounding box center [276, 211] width 156 height 34
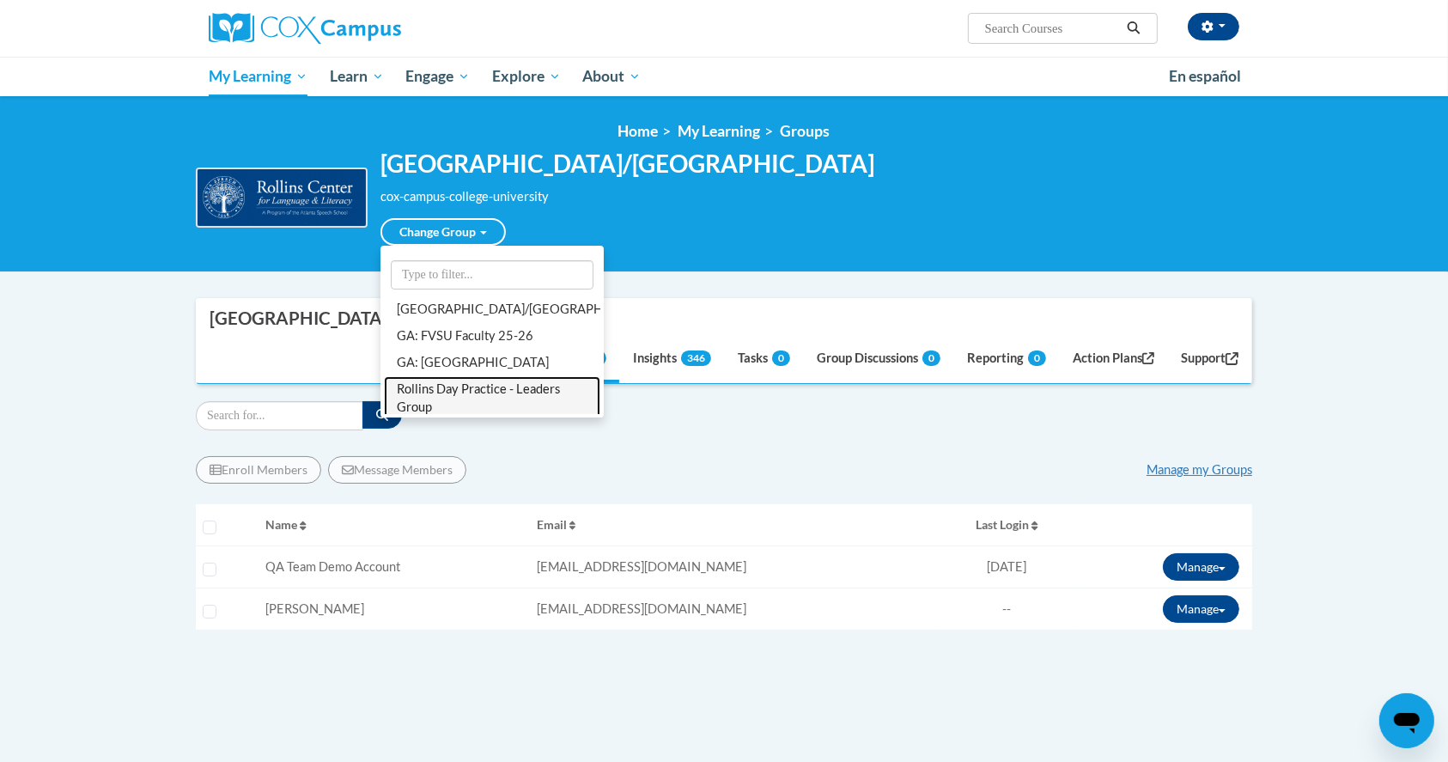
click at [518, 400] on link "Rollins Day Practice - Leaders Group" at bounding box center [492, 398] width 216 height 45
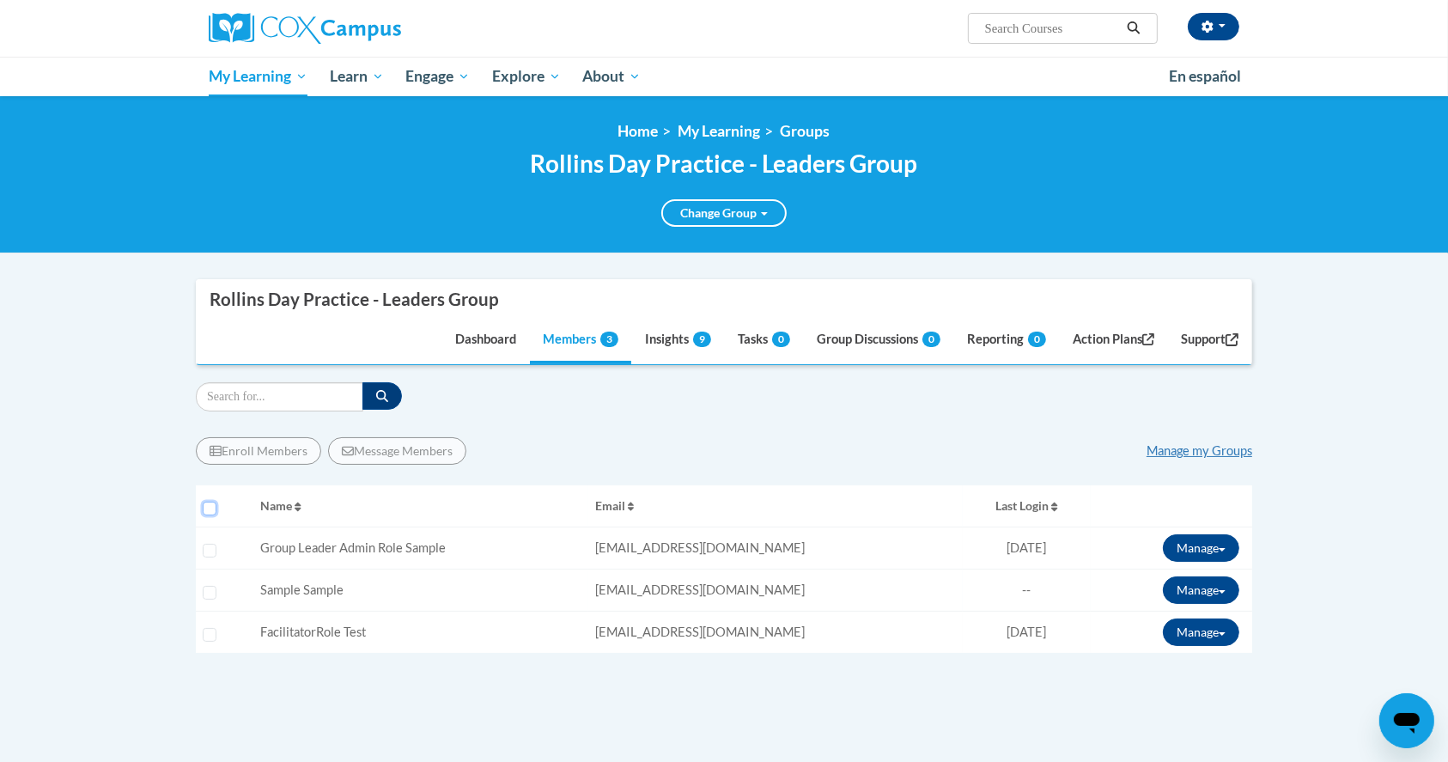
click at [210, 508] on input "Select all users" at bounding box center [210, 509] width 14 height 14
checkbox input "true"
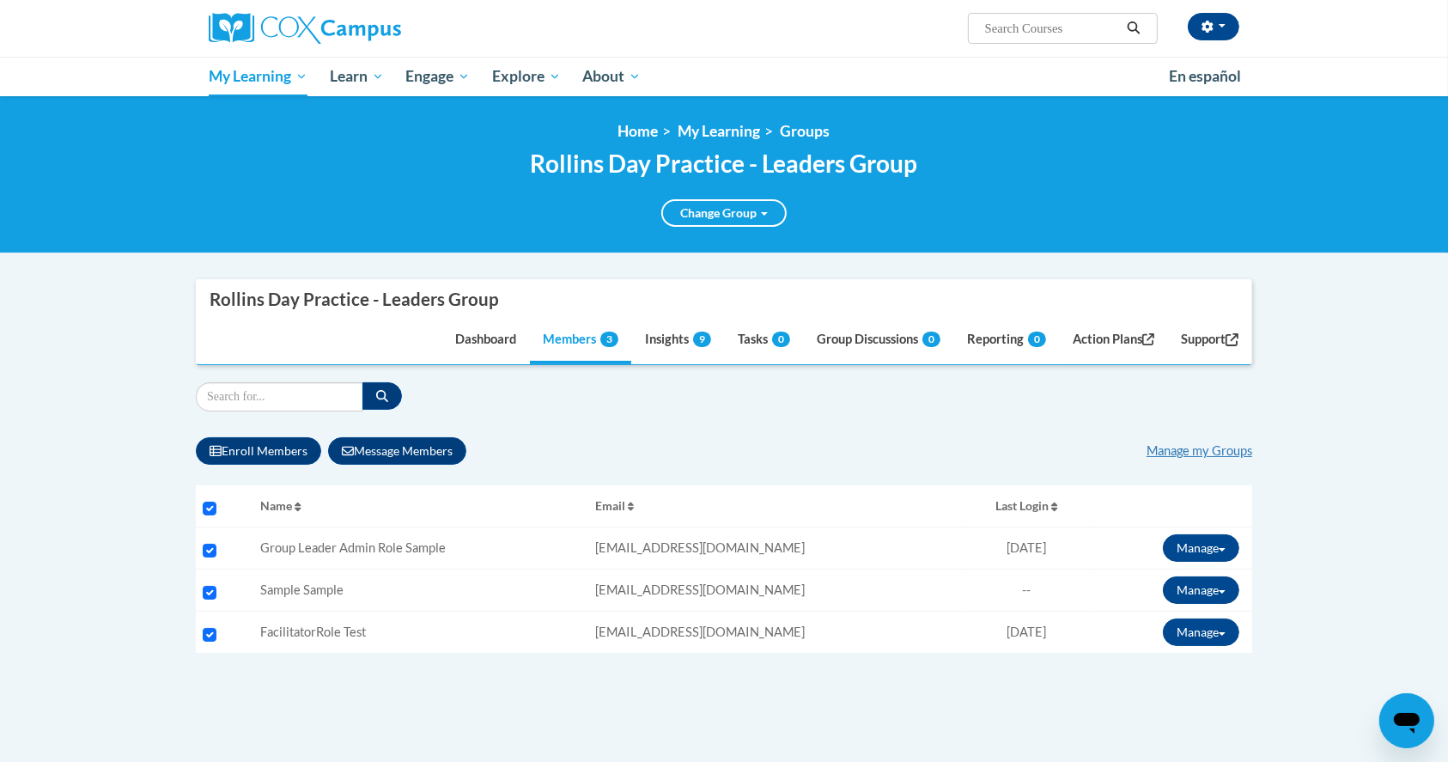
click at [217, 503] on div "Selecting" at bounding box center [225, 503] width 44 height 13
click at [207, 505] on input "Select all users" at bounding box center [210, 509] width 14 height 14
checkbox input "false"
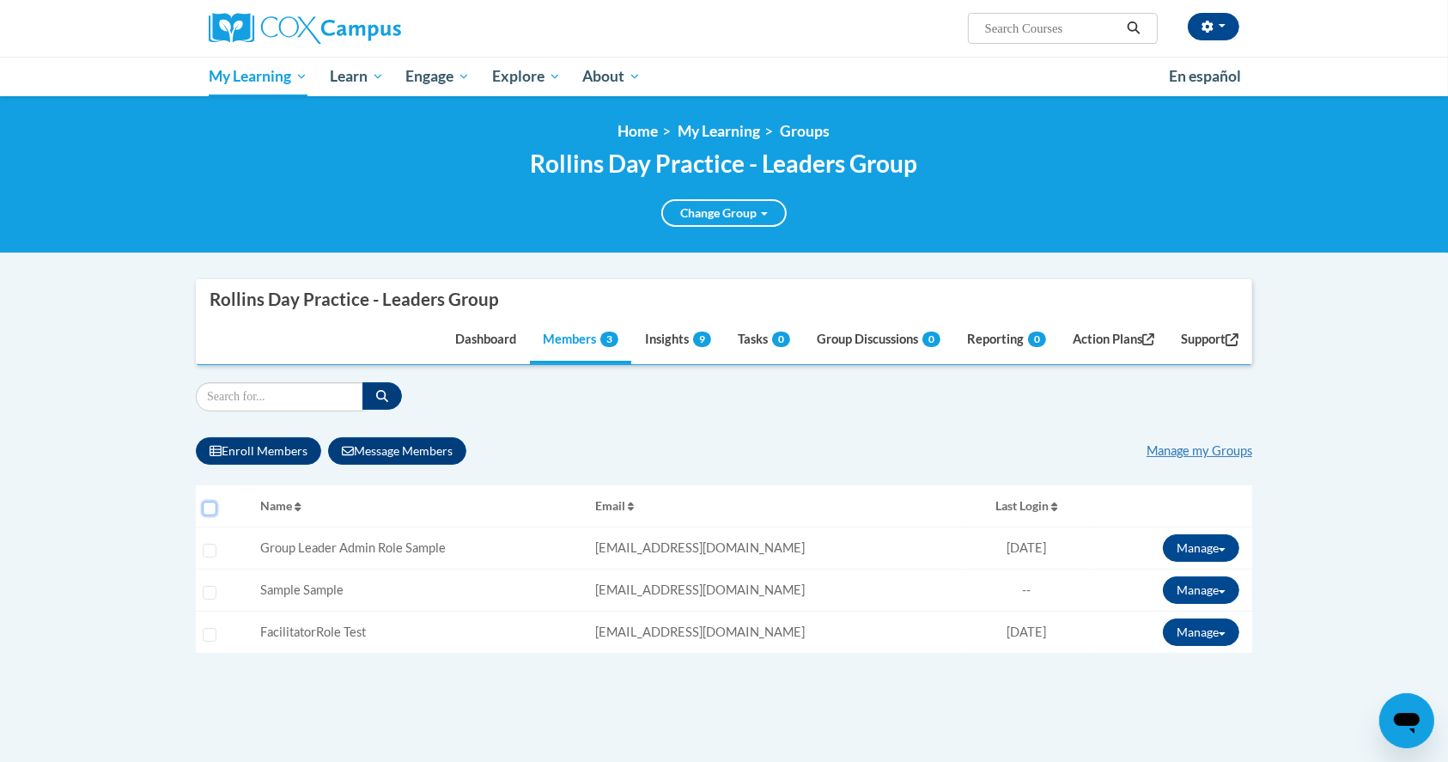
checkbox input "false"
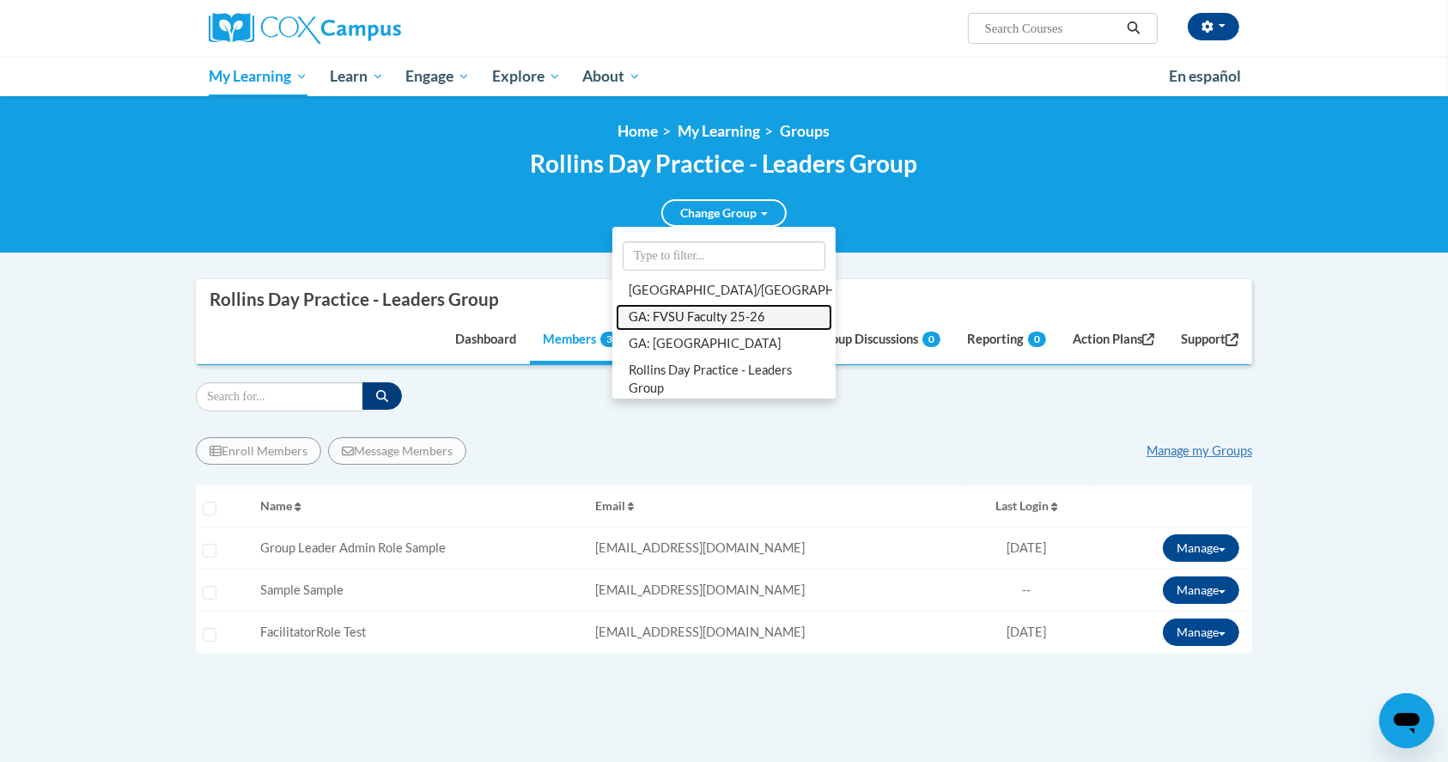
click at [707, 331] on link "GA: FVSU Faculty 25-26" at bounding box center [724, 317] width 216 height 27
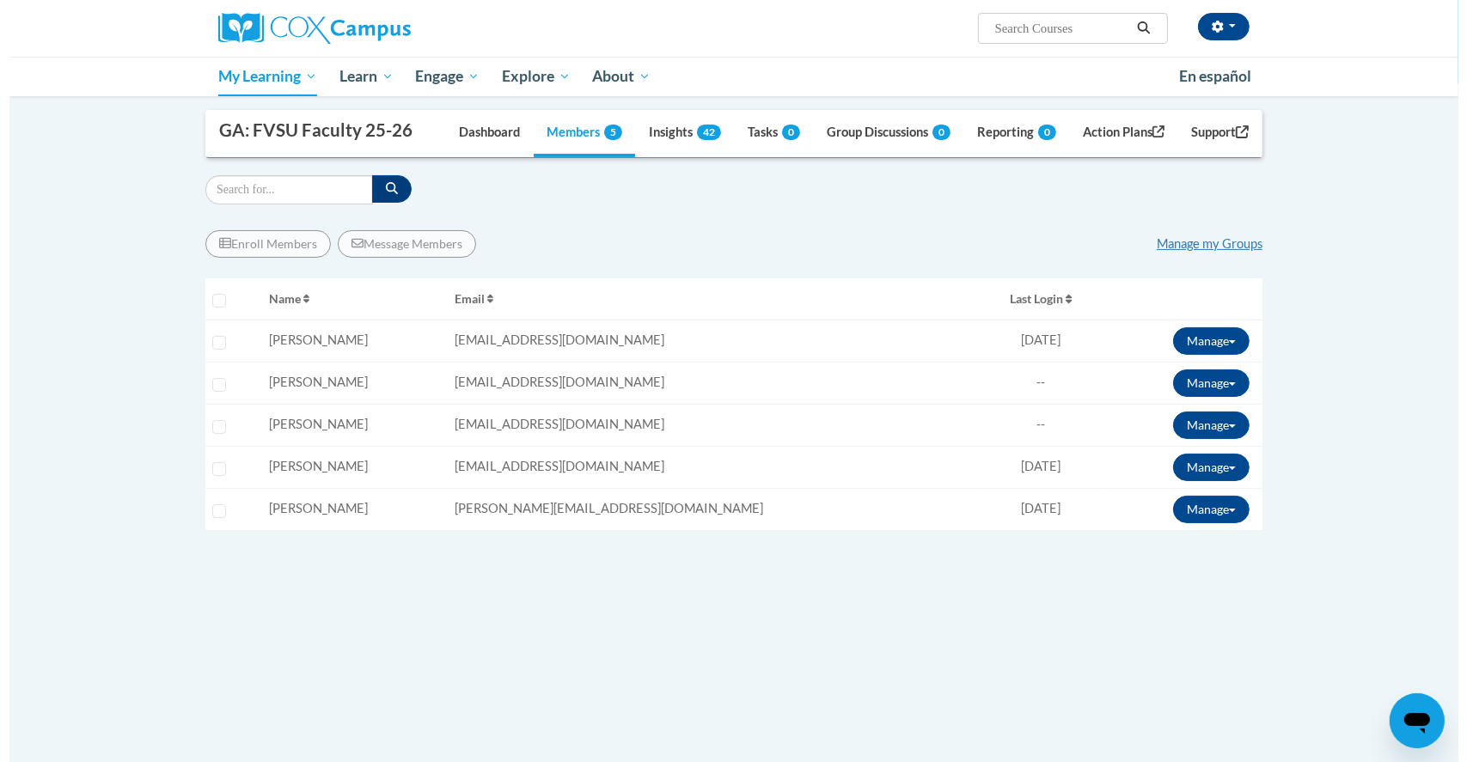
scroll to position [190, 0]
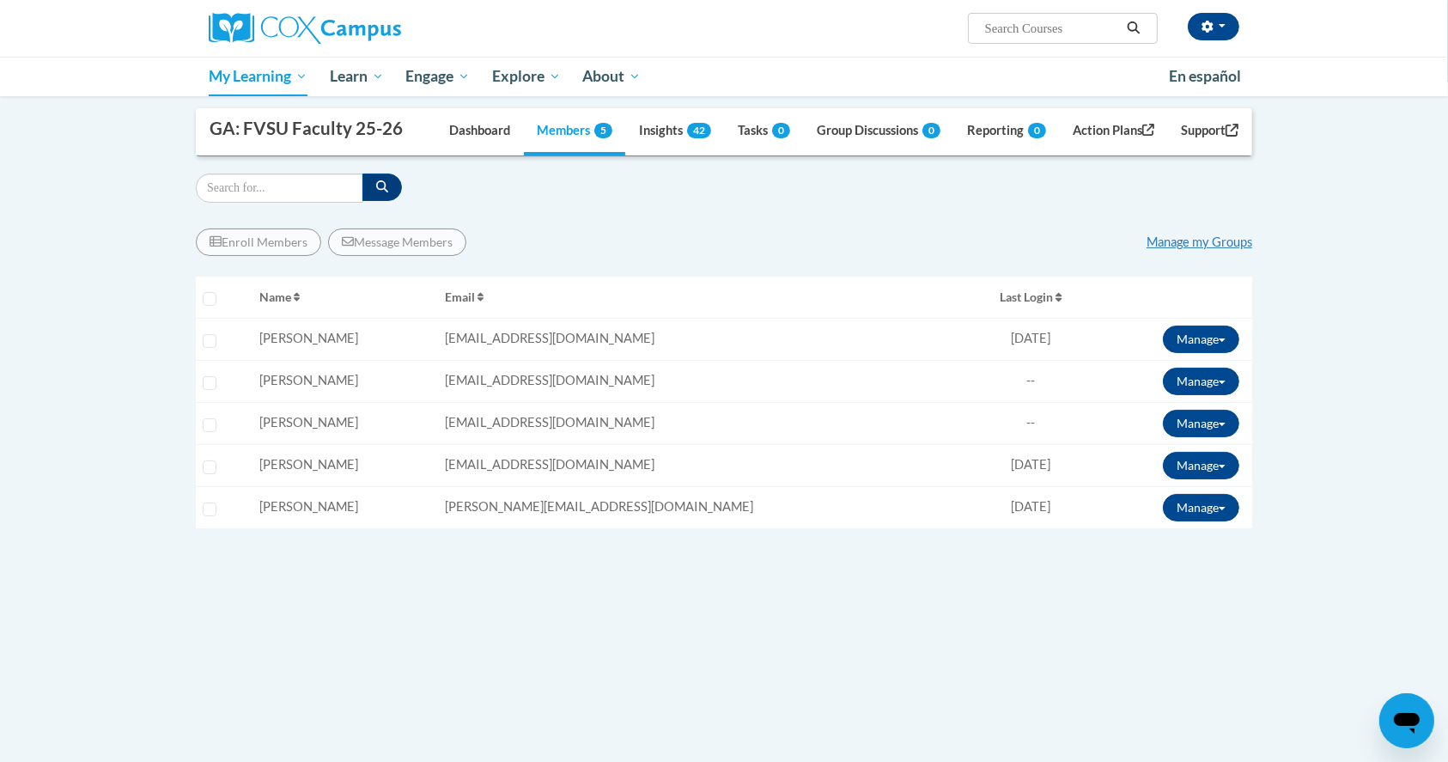
click at [947, 584] on div "Enroll Members Message Members Manage my Groups « 1 » Selecting Name Email 0%" at bounding box center [724, 445] width 1057 height 459
click at [1223, 345] on button "Manage" at bounding box center [1201, 339] width 76 height 27
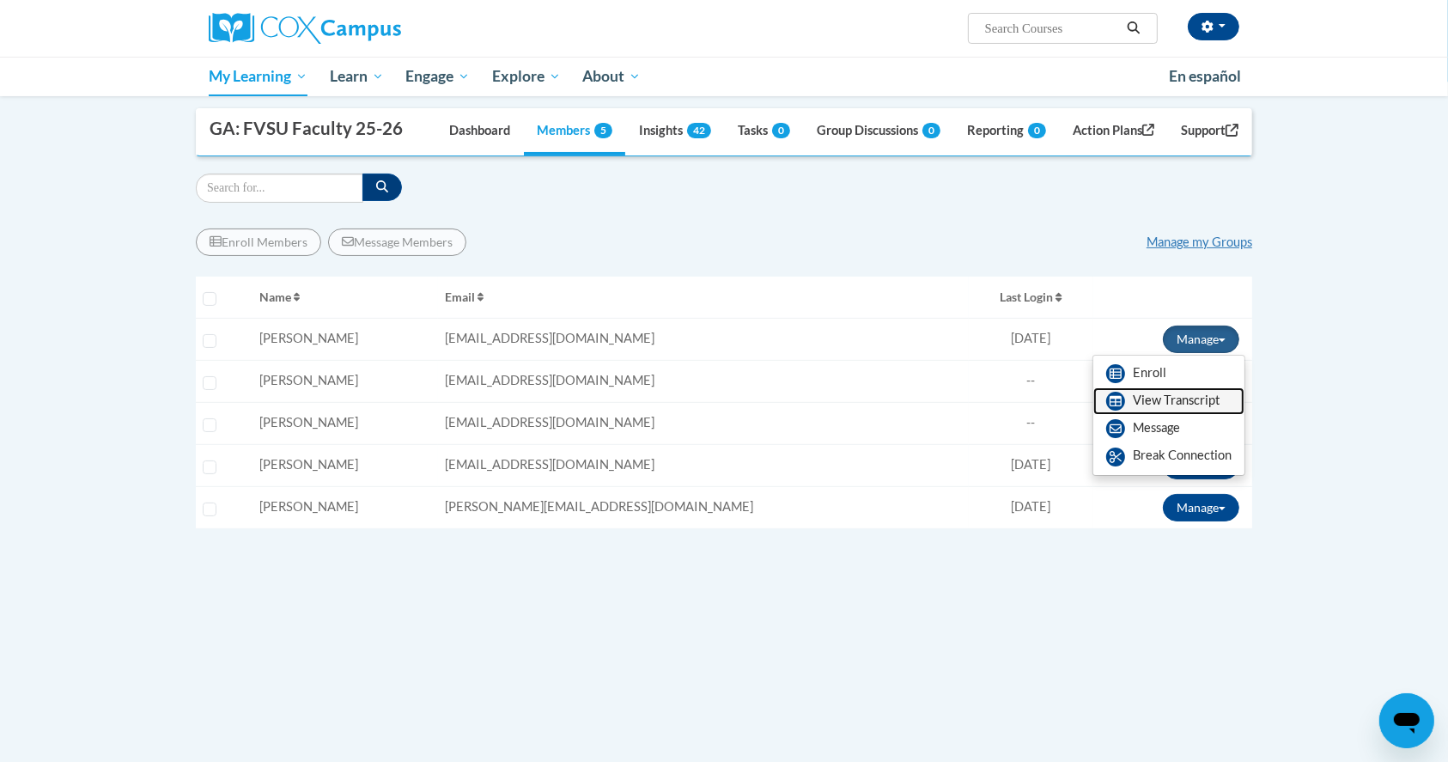
click at [1198, 391] on link "View Transcript" at bounding box center [1169, 400] width 151 height 27
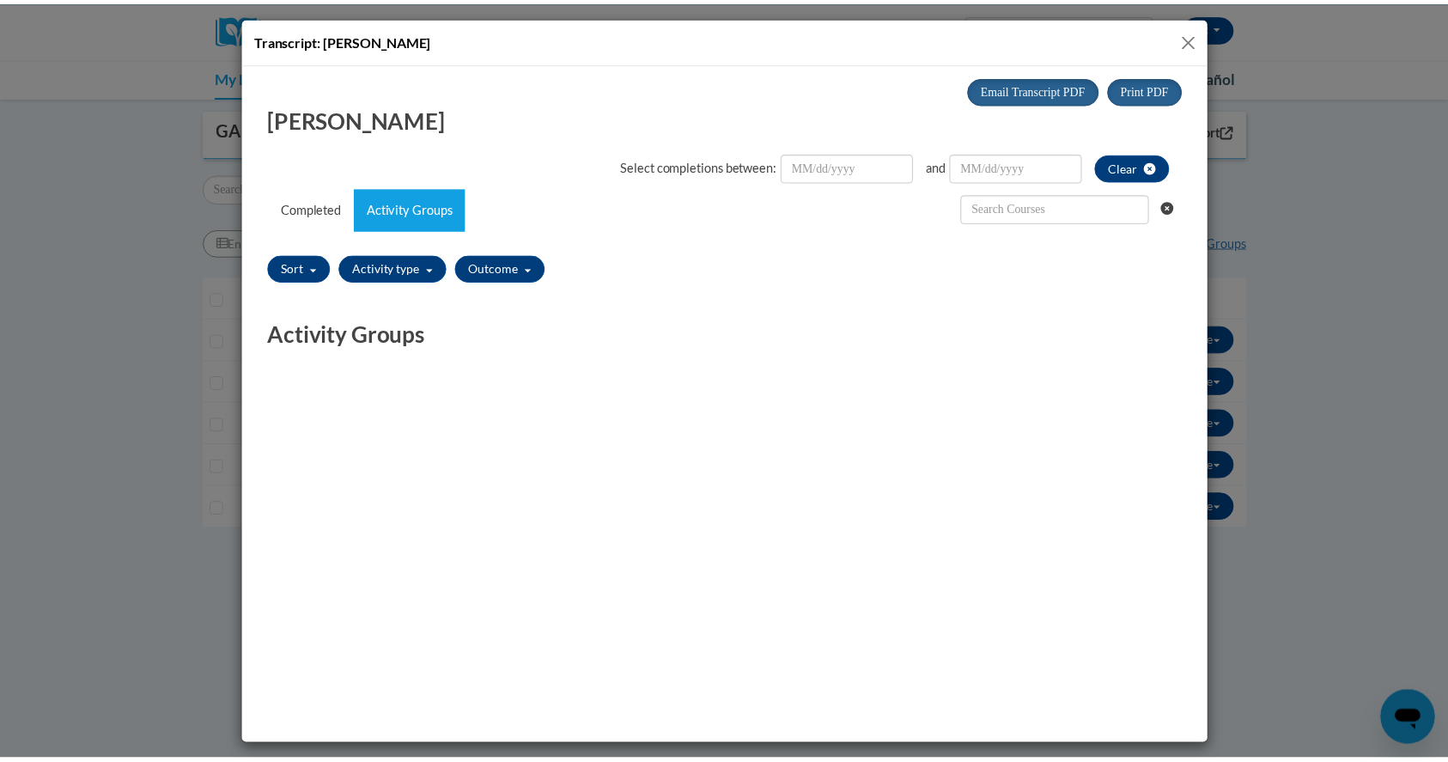
scroll to position [0, 0]
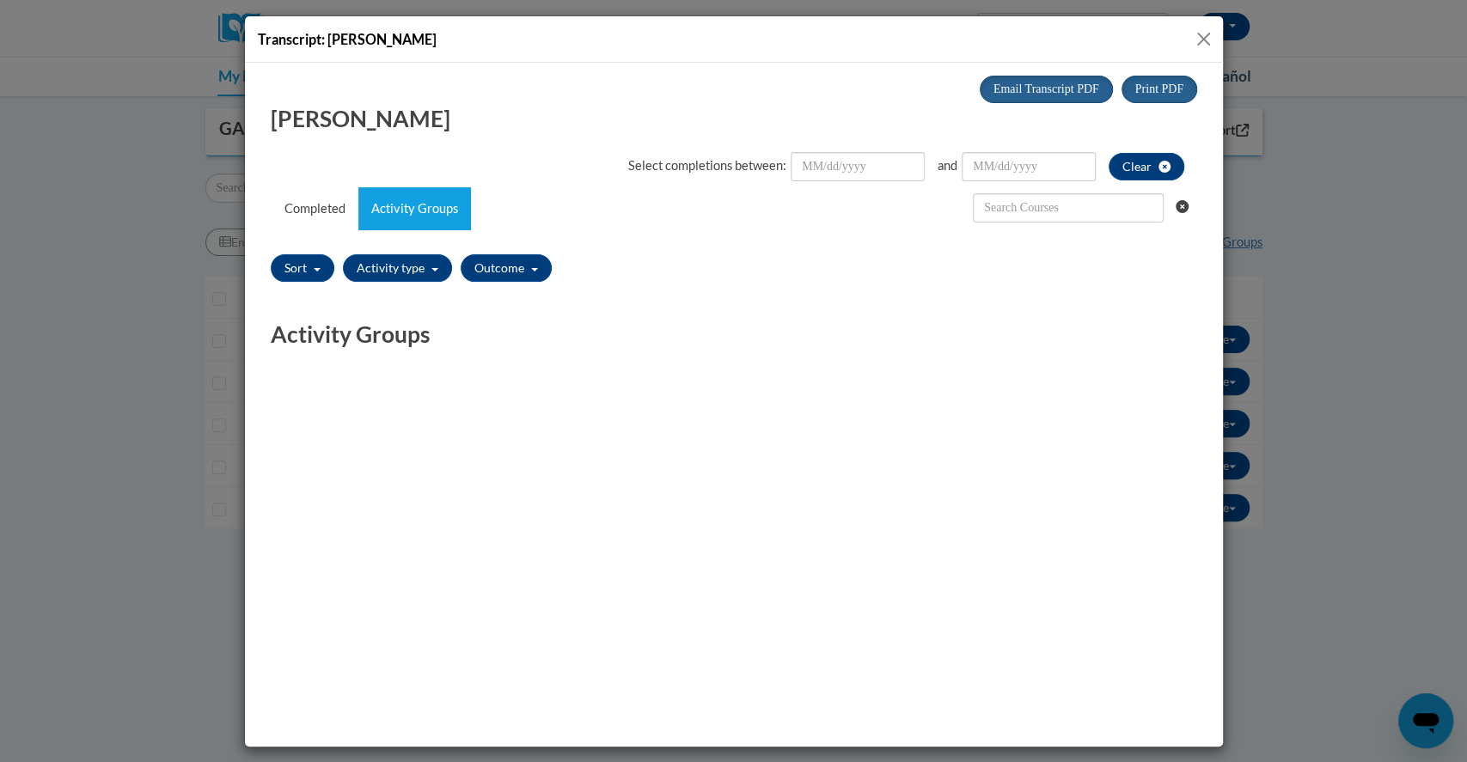
click at [302, 175] on div "Select completions between: and Clear" at bounding box center [733, 166] width 926 height 38
click at [307, 210] on link "Completed" at bounding box center [314, 207] width 87 height 43
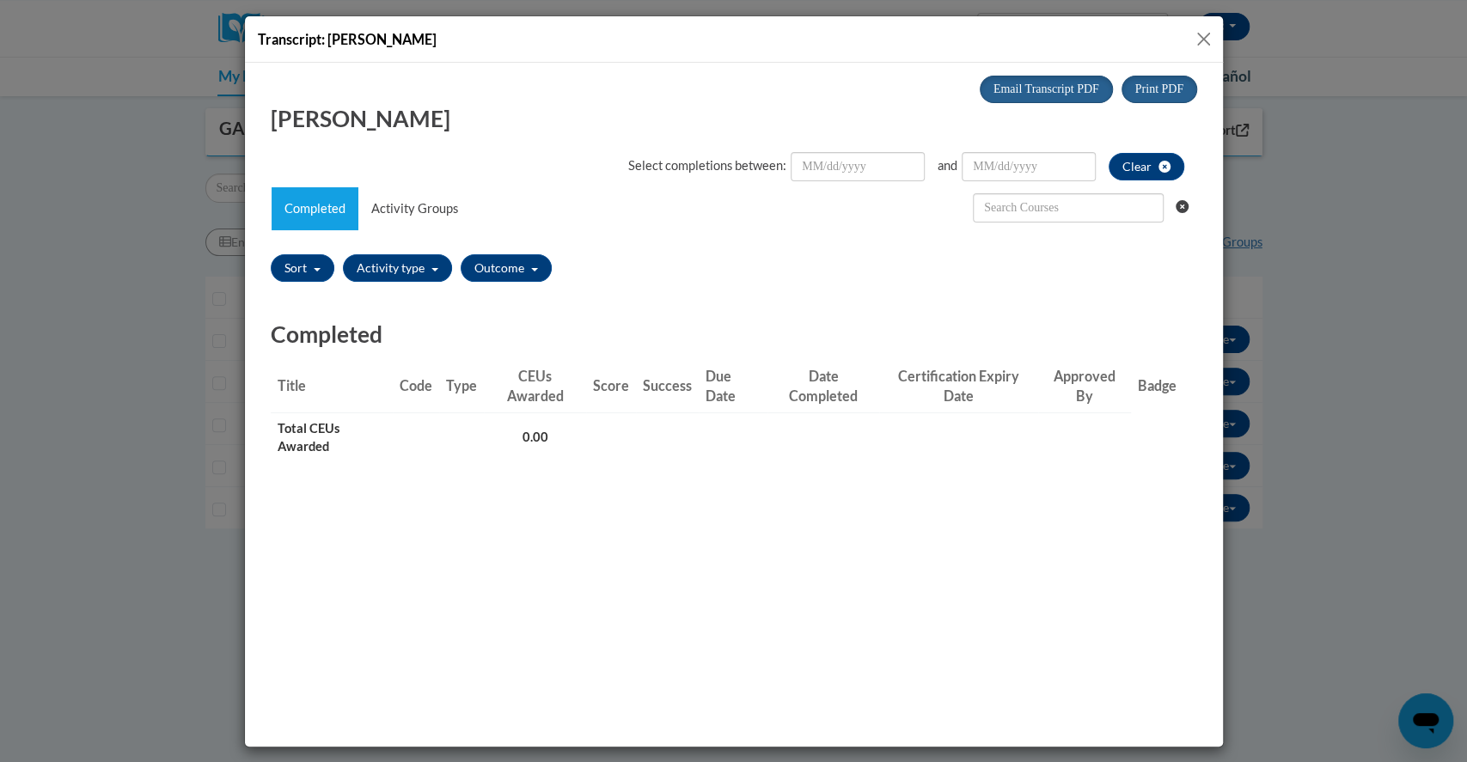
click at [1210, 33] on button "Close" at bounding box center [1202, 38] width 21 height 21
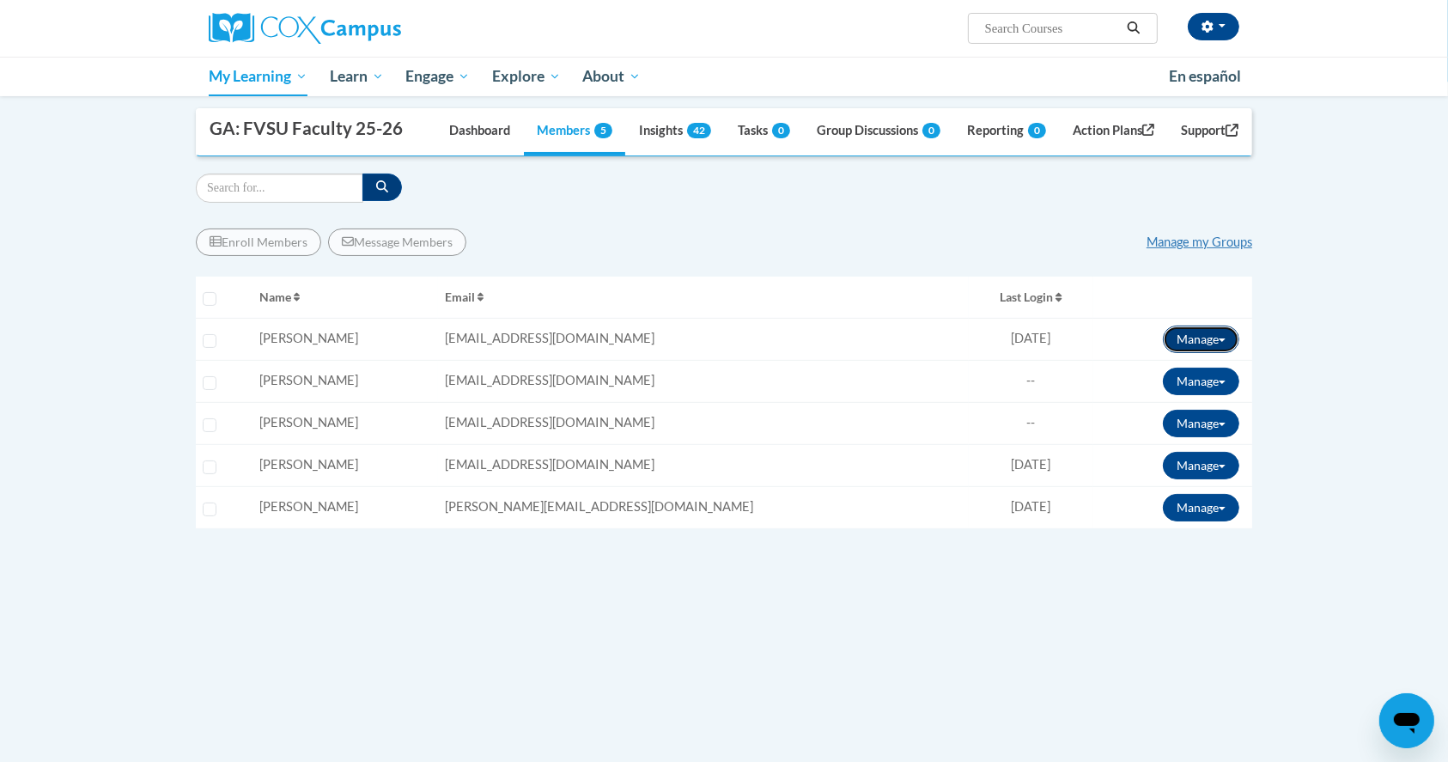
click at [1213, 338] on button "Manage" at bounding box center [1201, 339] width 76 height 27
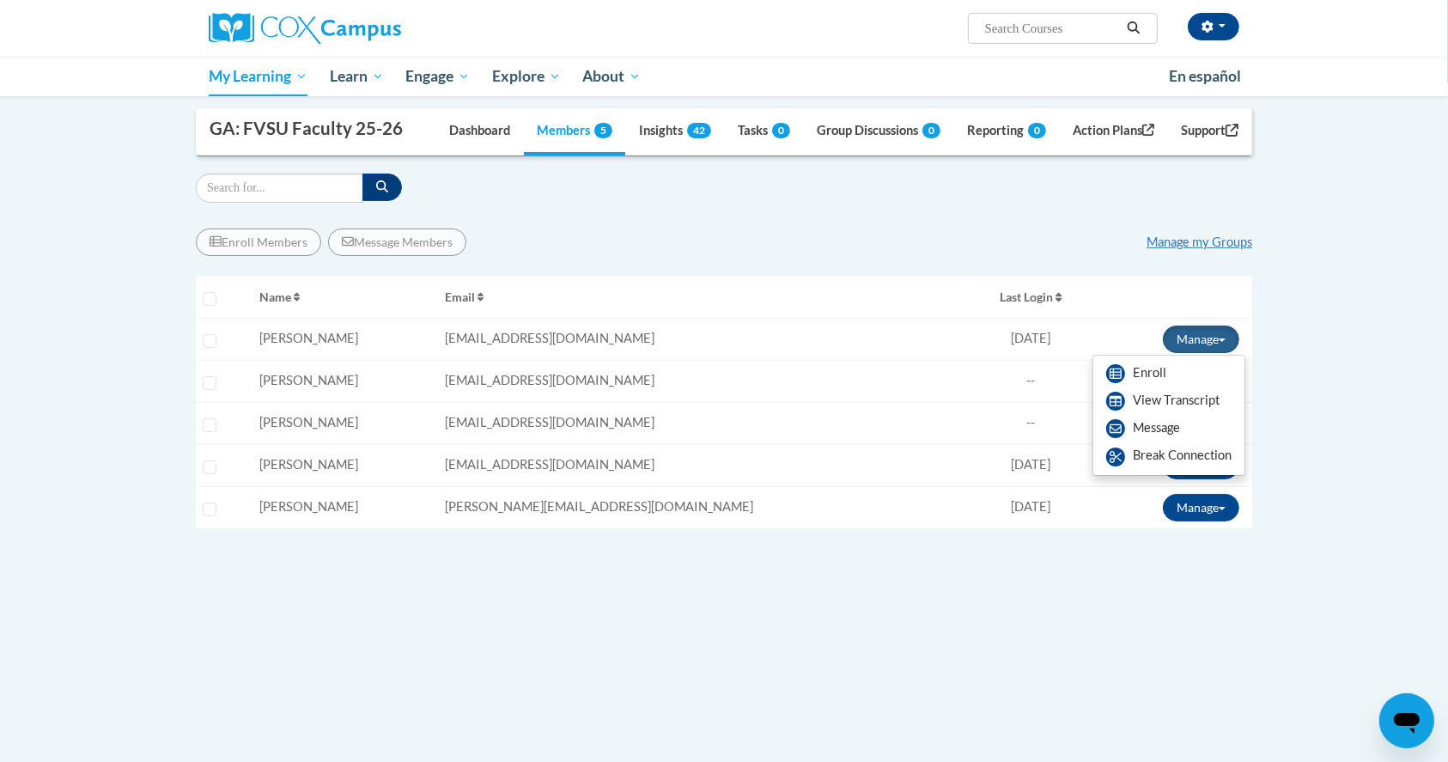
click at [1344, 357] on body "Deanna Donald (America/New_York UTC-04:00) My Profile Inbox Group Dashboard Act…" at bounding box center [724, 441] width 1448 height 1263
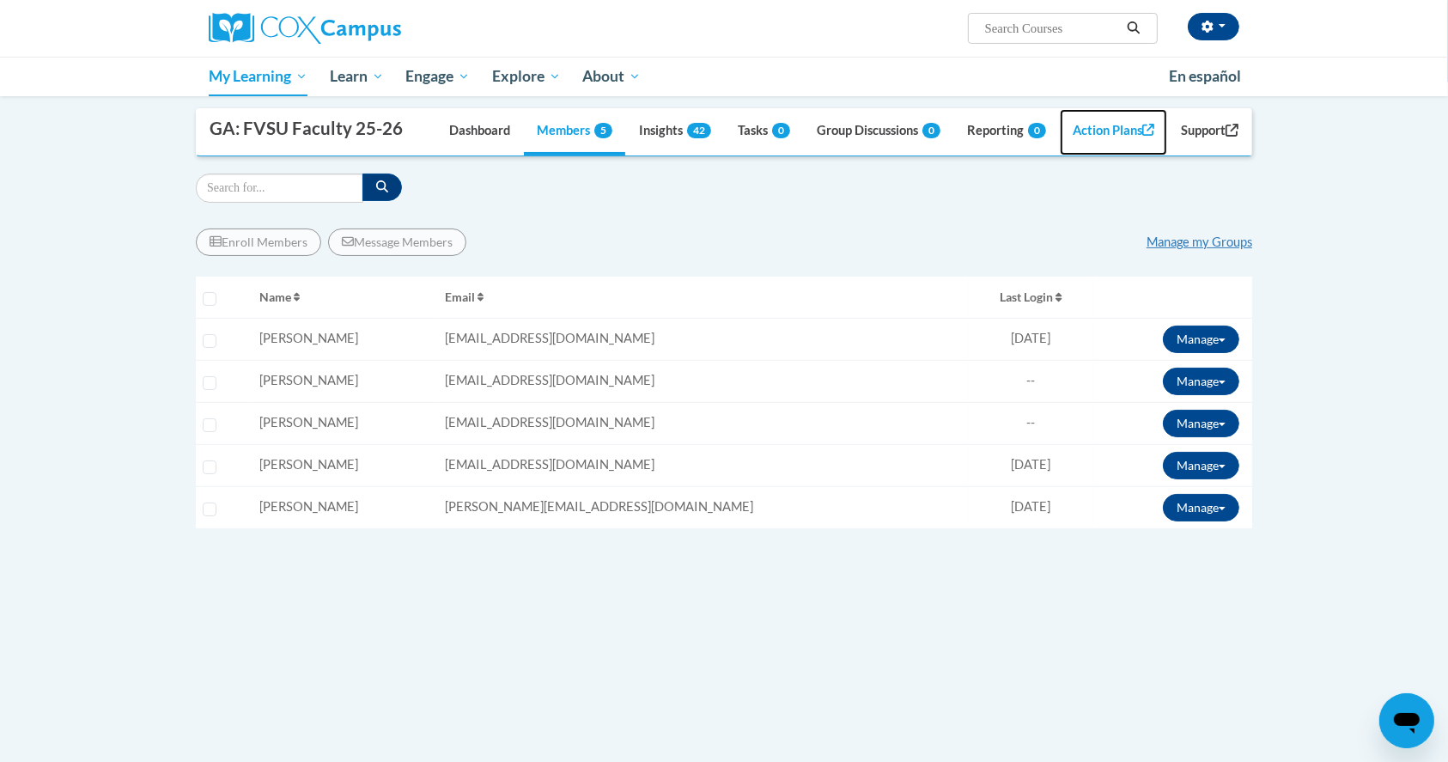
click at [1095, 136] on link "Action Plans" at bounding box center [1114, 132] width 108 height 46
click at [1229, 38] on button "button" at bounding box center [1214, 26] width 52 height 27
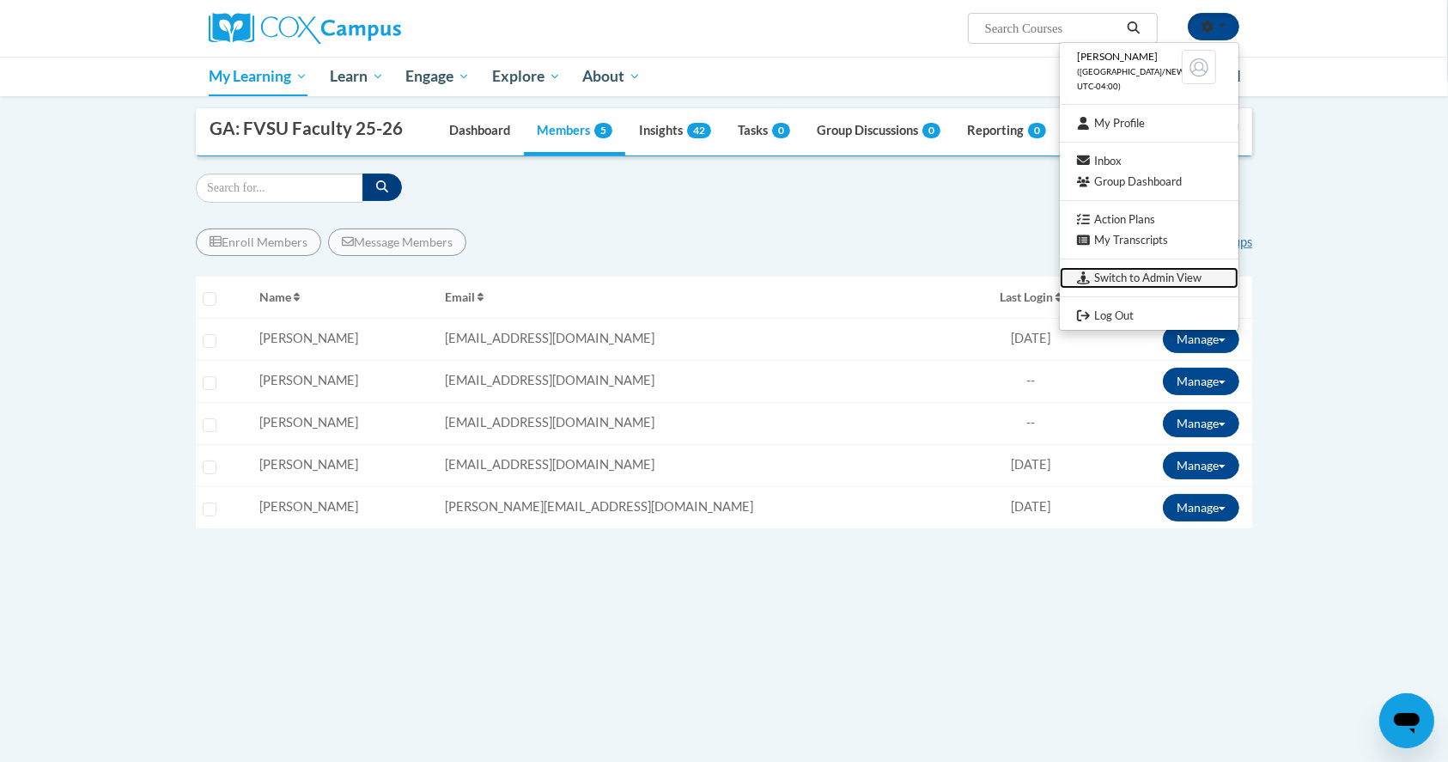
click at [1141, 269] on link "Switch to Admin View" at bounding box center [1149, 277] width 179 height 21
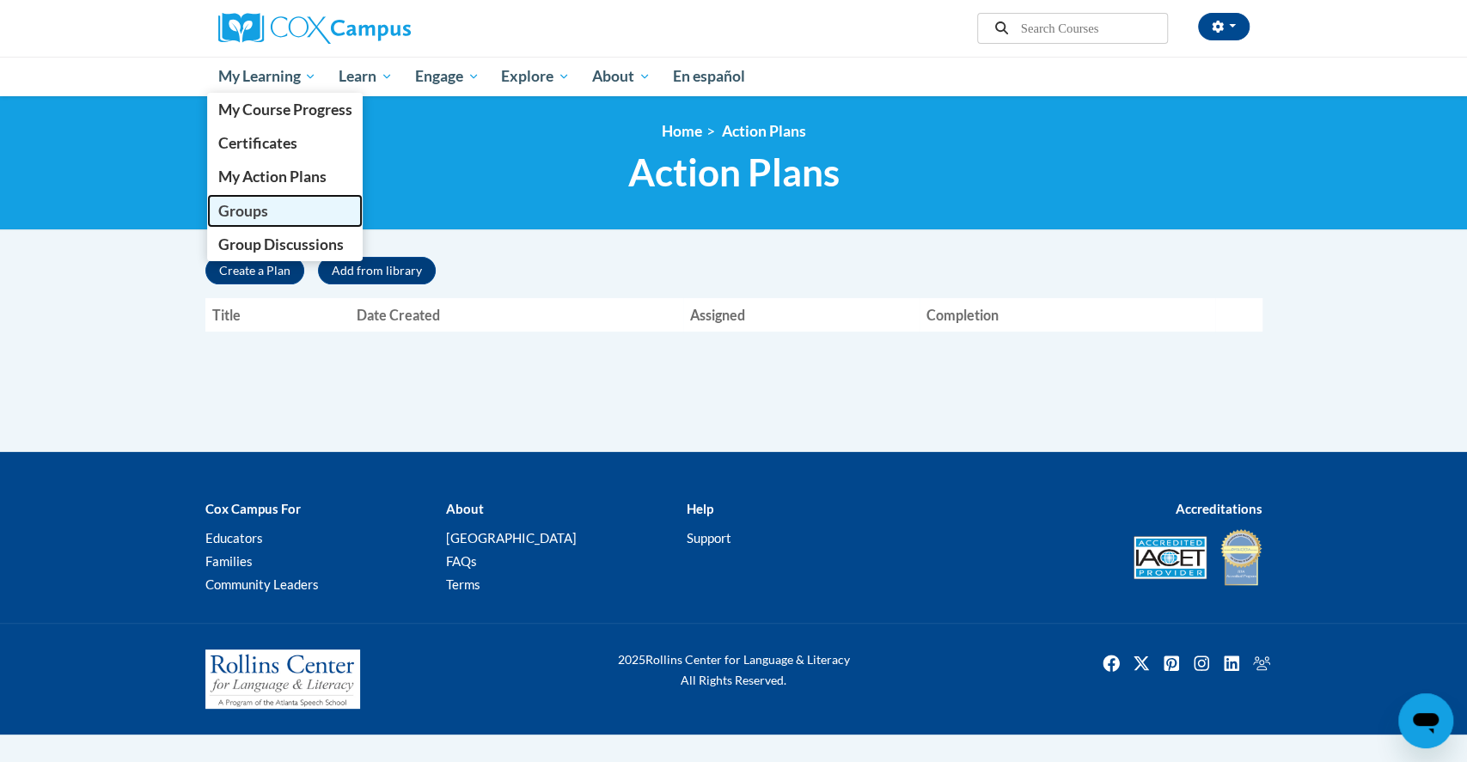
click at [278, 206] on link "Groups" at bounding box center [285, 211] width 156 height 34
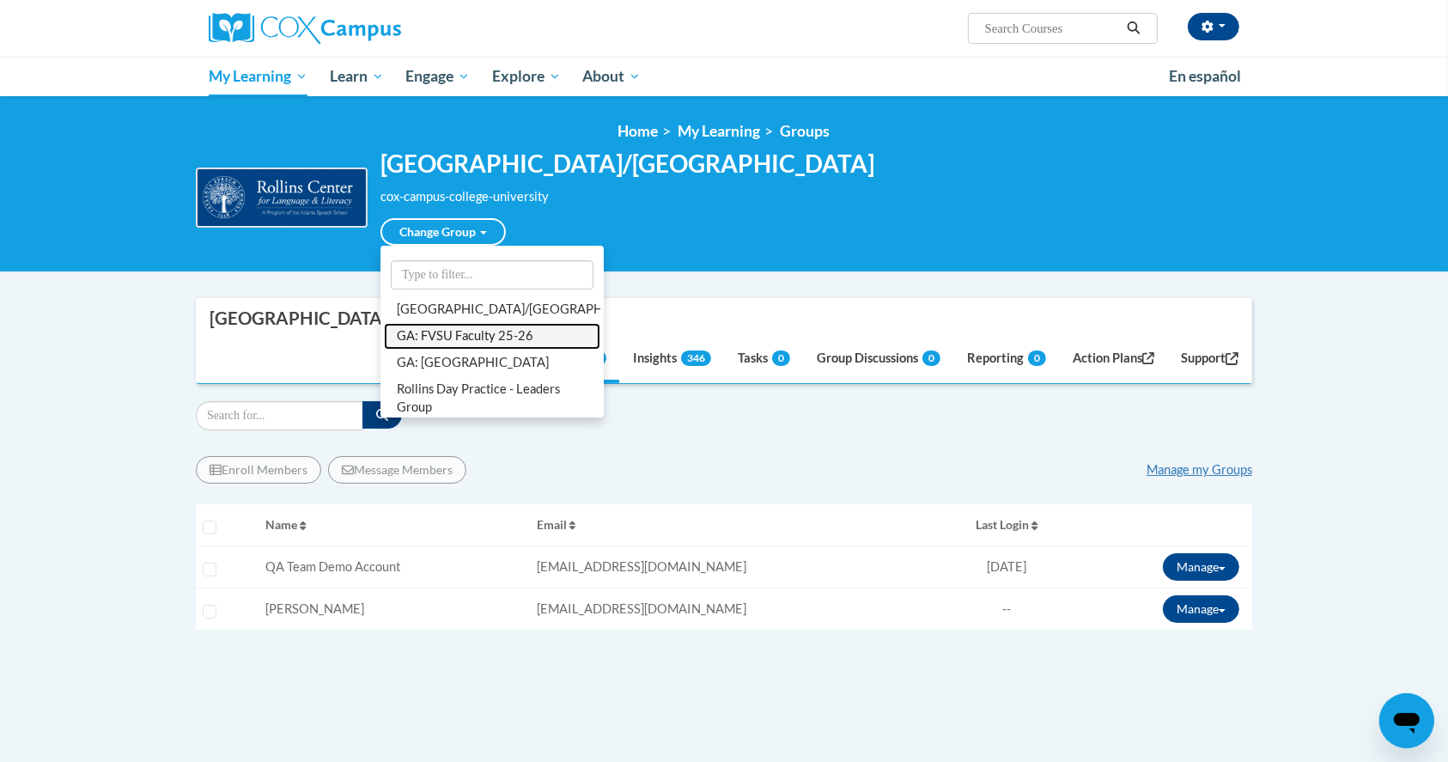
click at [491, 350] on link "GA: FVSU Faculty 25-26" at bounding box center [492, 336] width 216 height 27
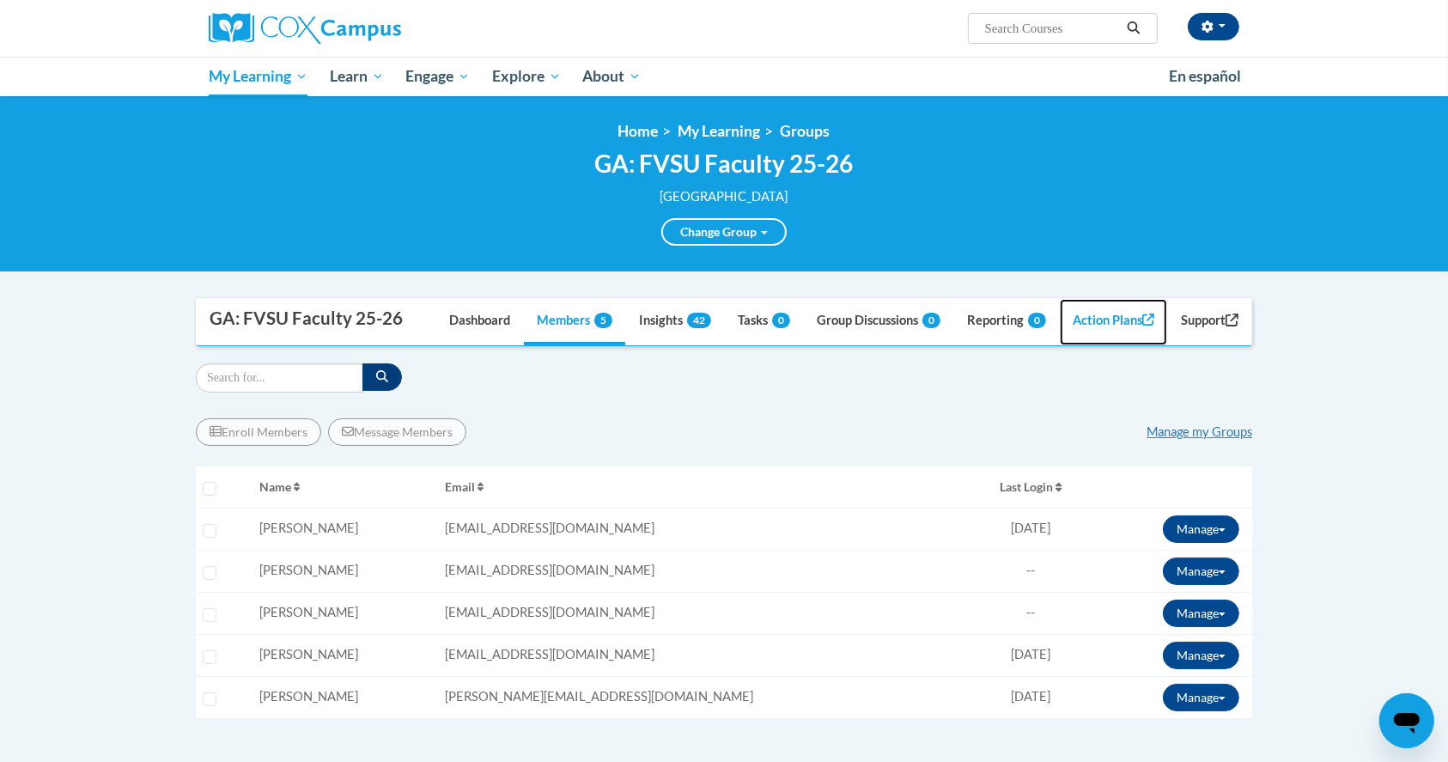
click at [1081, 310] on link "Action Plans" at bounding box center [1114, 322] width 108 height 46
